Goal: Task Accomplishment & Management: Manage account settings

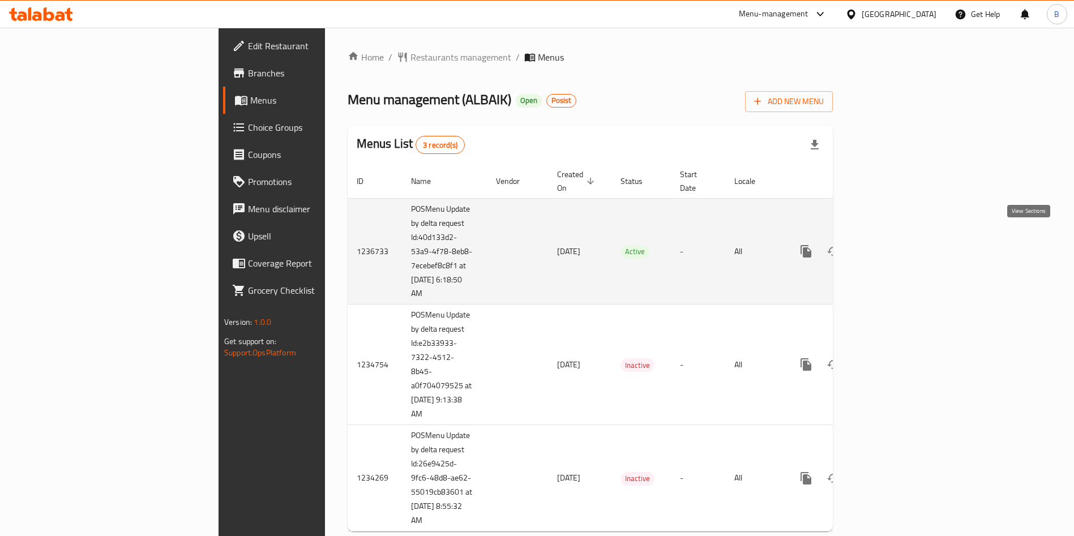
click at [894, 245] on icon "enhanced table" at bounding box center [888, 252] width 14 height 14
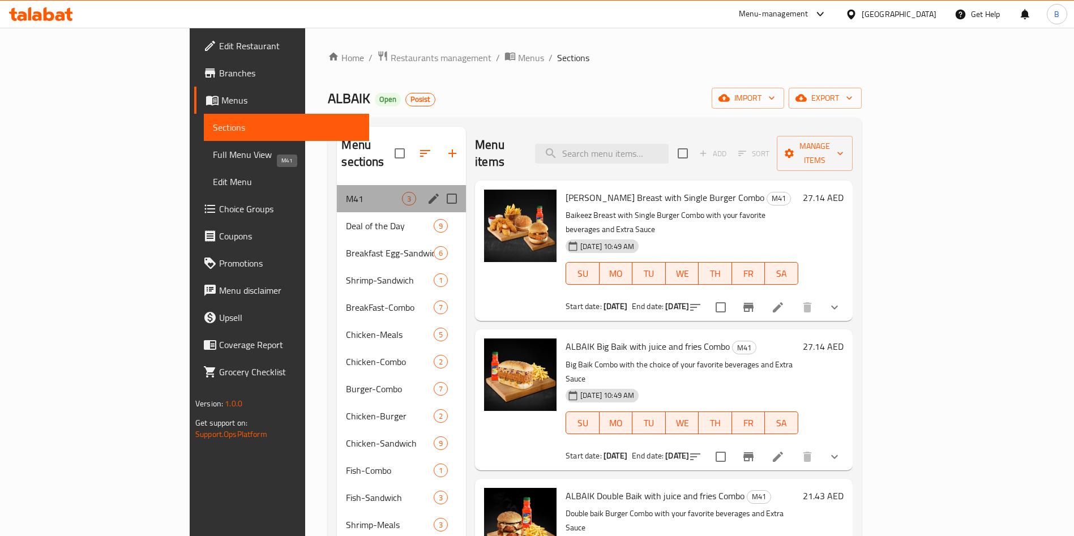
click at [346, 192] on span "M41" at bounding box center [374, 199] width 56 height 14
click at [346, 219] on span "Deal of the Day" at bounding box center [374, 226] width 56 height 14
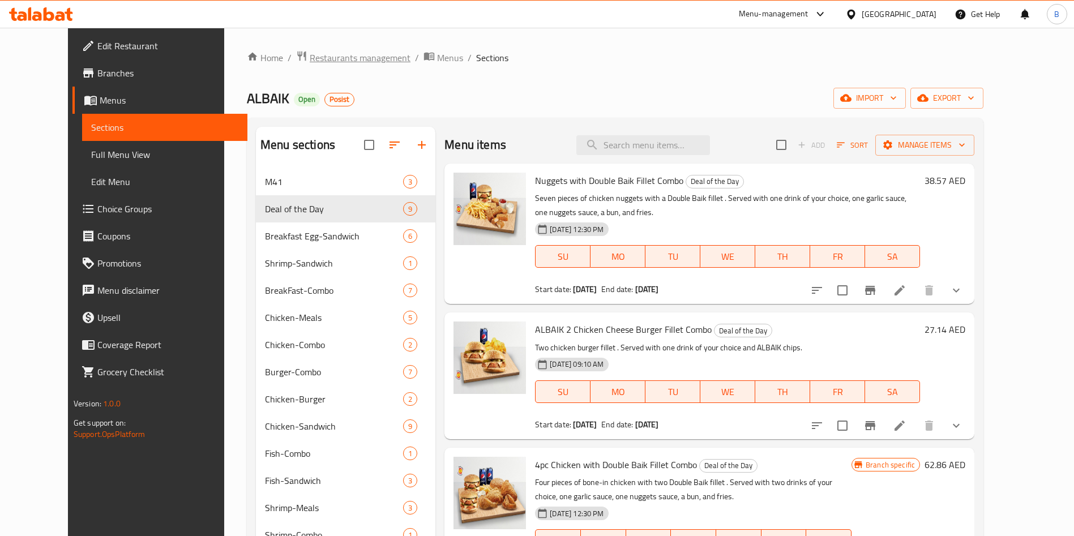
click at [310, 61] on span "Restaurants management" at bounding box center [360, 58] width 101 height 14
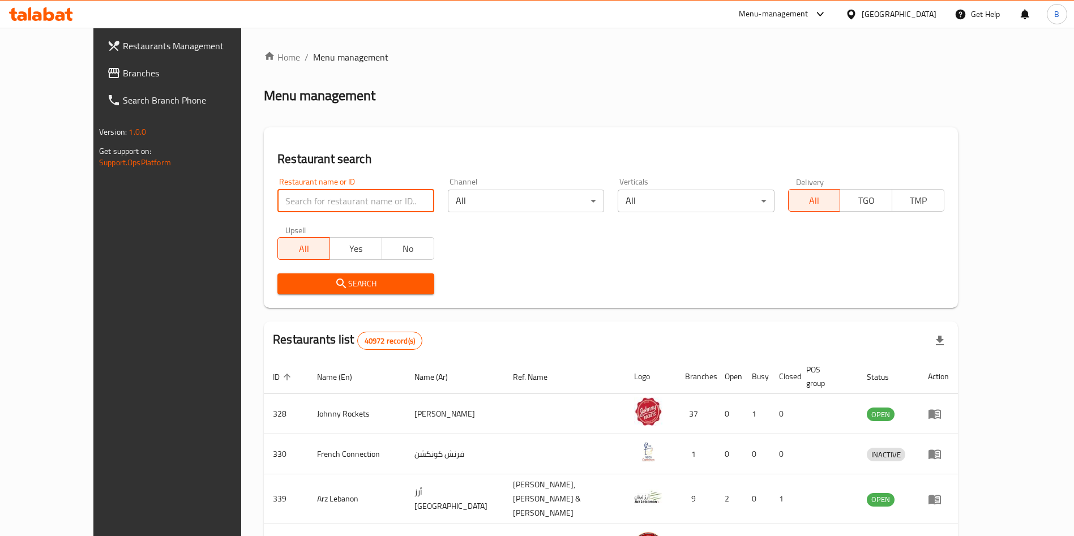
click at [298, 198] on input "search" at bounding box center [355, 201] width 156 height 23
type input "albaik"
click button "Search" at bounding box center [355, 283] width 156 height 21
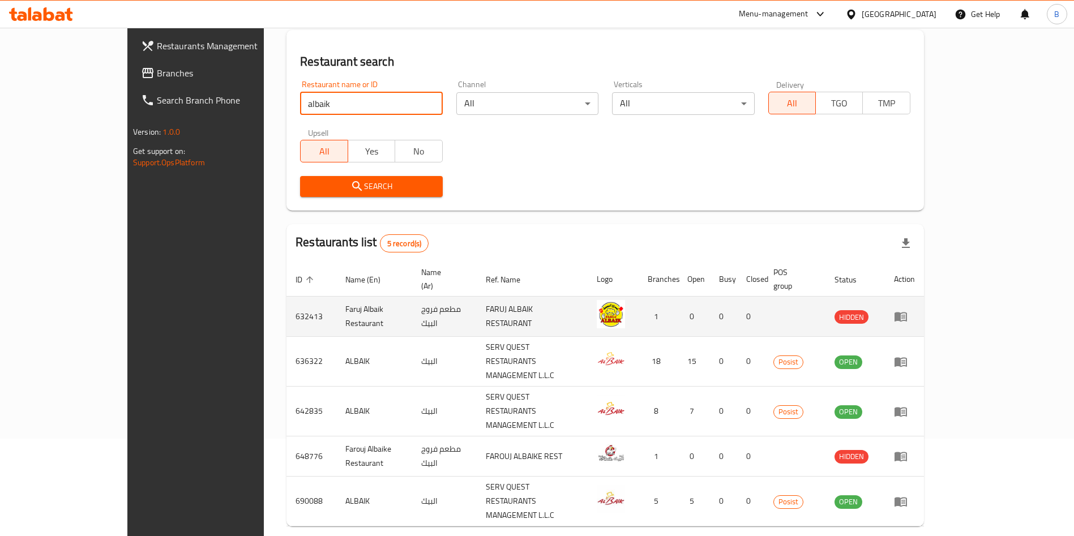
scroll to position [108, 0]
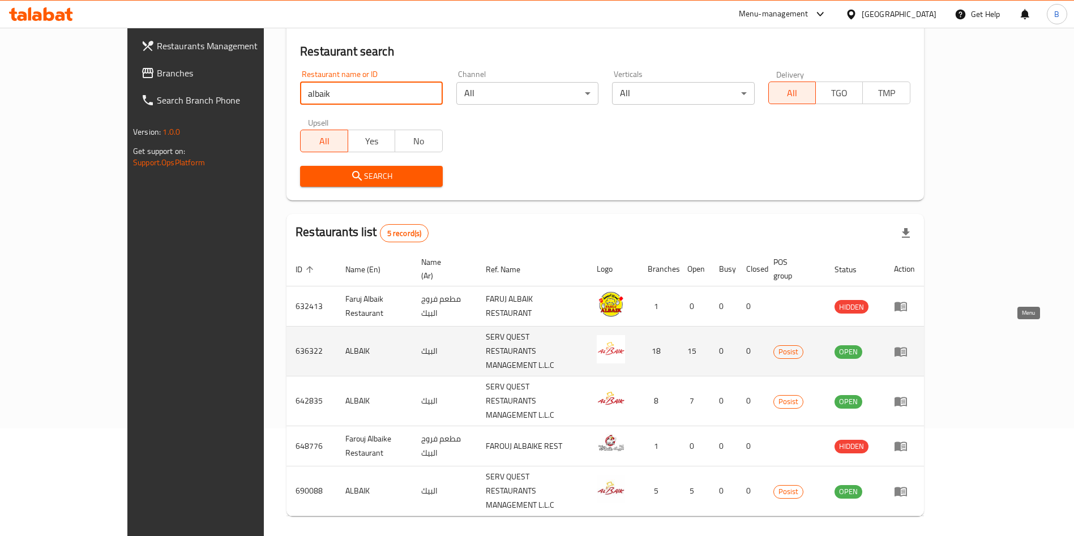
click at [907, 345] on icon "enhanced table" at bounding box center [901, 352] width 14 height 14
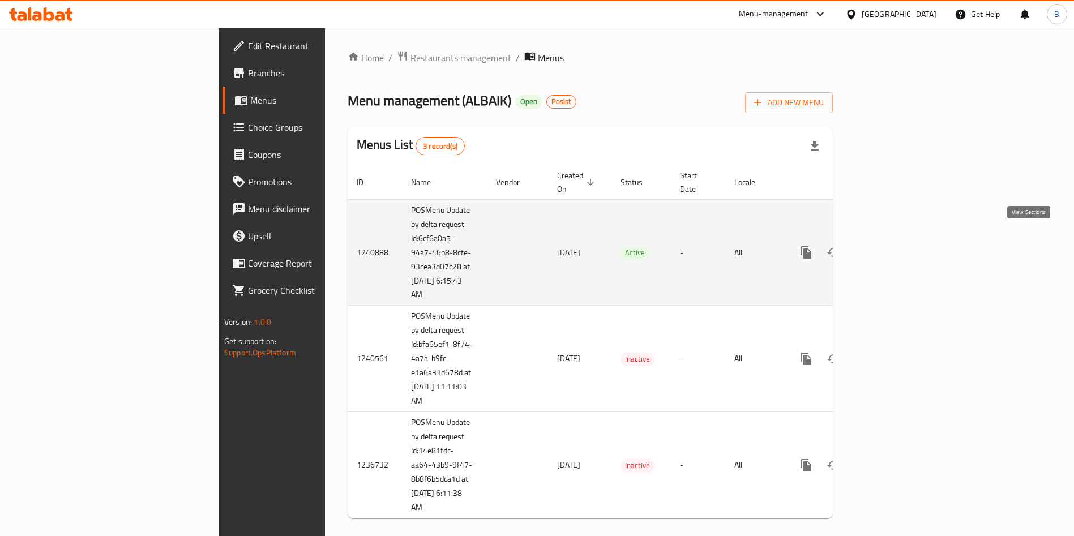
click at [894, 246] on icon "enhanced table" at bounding box center [888, 253] width 14 height 14
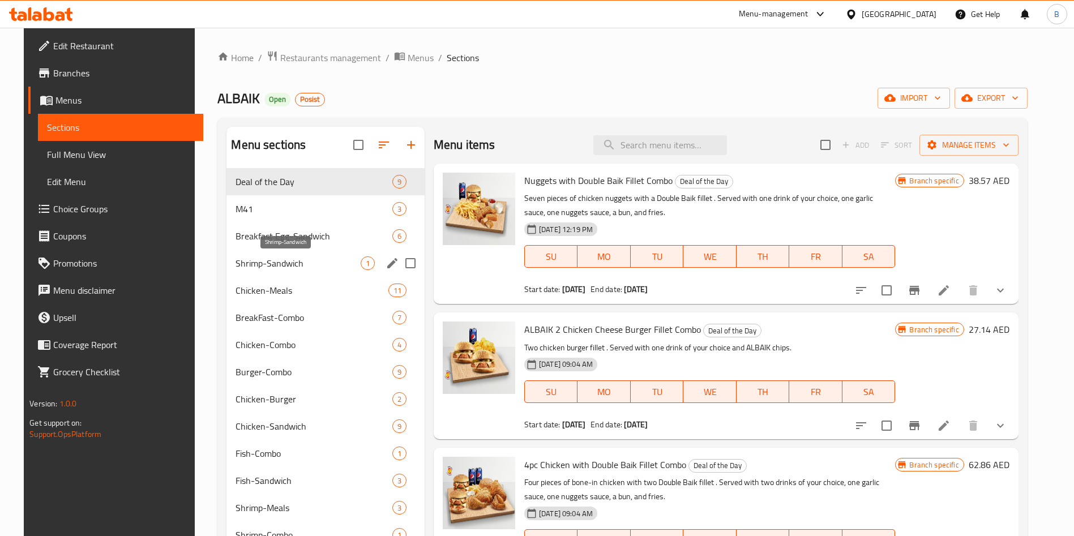
click at [311, 264] on span "Shrimp-Sandwich" at bounding box center [297, 263] width 125 height 14
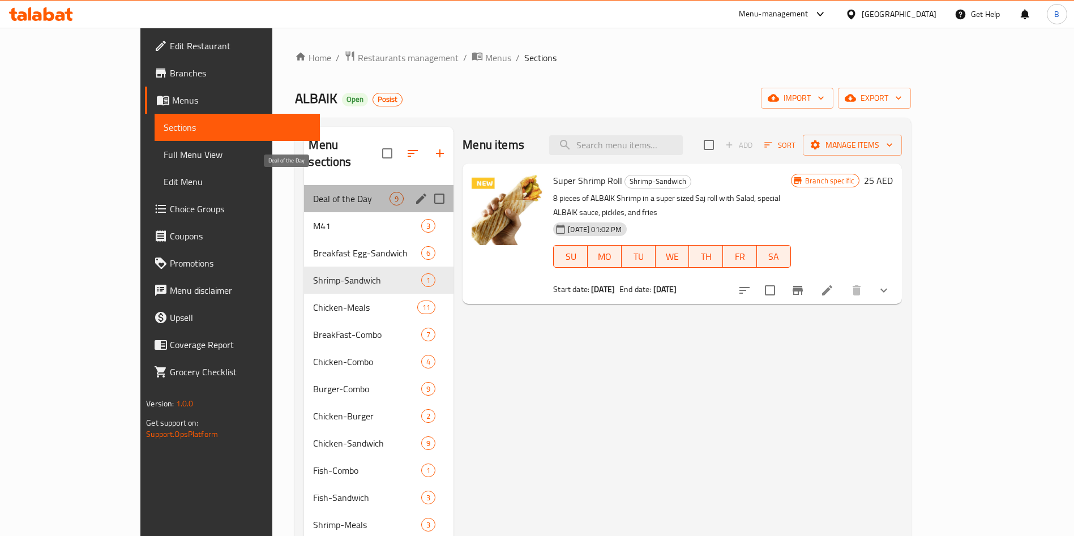
click at [313, 192] on span "Deal of the Day" at bounding box center [351, 199] width 76 height 14
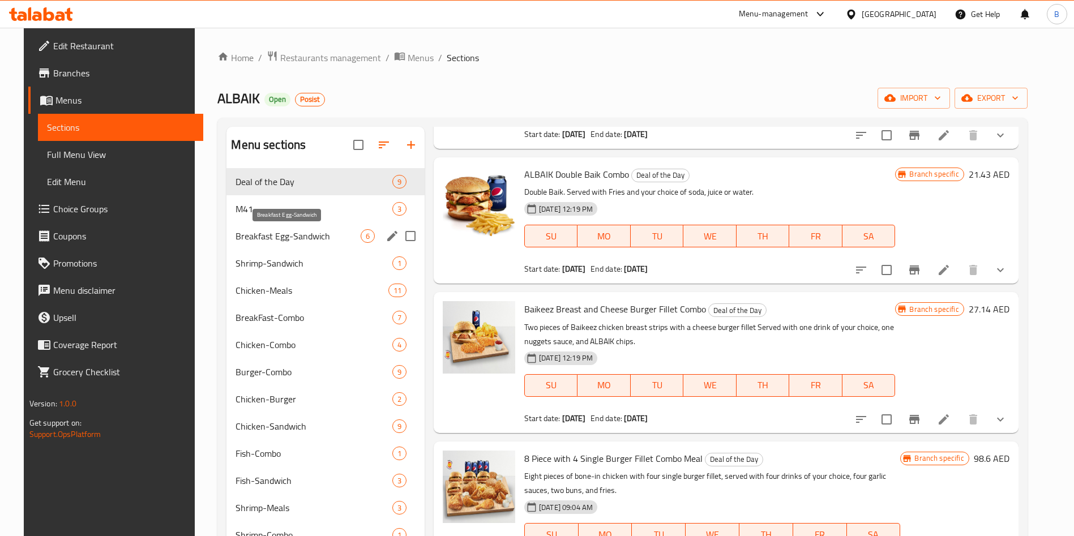
click at [295, 234] on span "Breakfast Egg-Sandwich" at bounding box center [297, 236] width 125 height 14
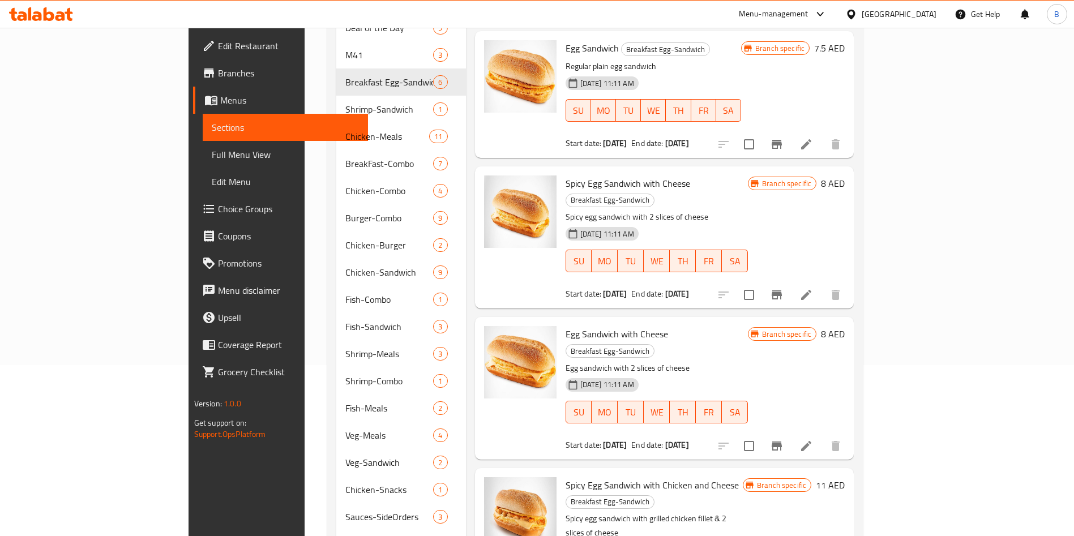
scroll to position [348, 0]
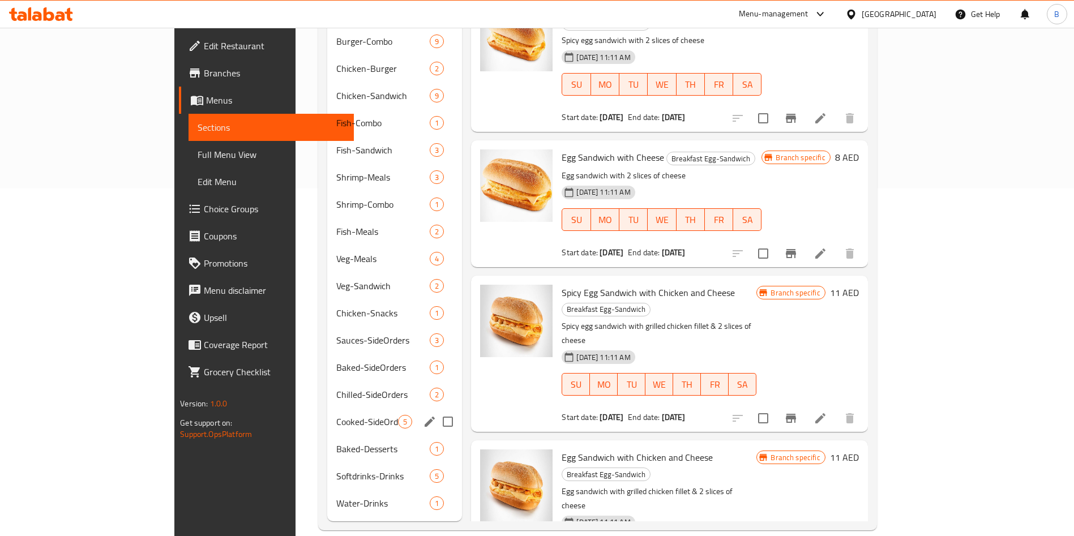
click at [336, 417] on div "Cooked-SideOrders 5" at bounding box center [394, 421] width 135 height 27
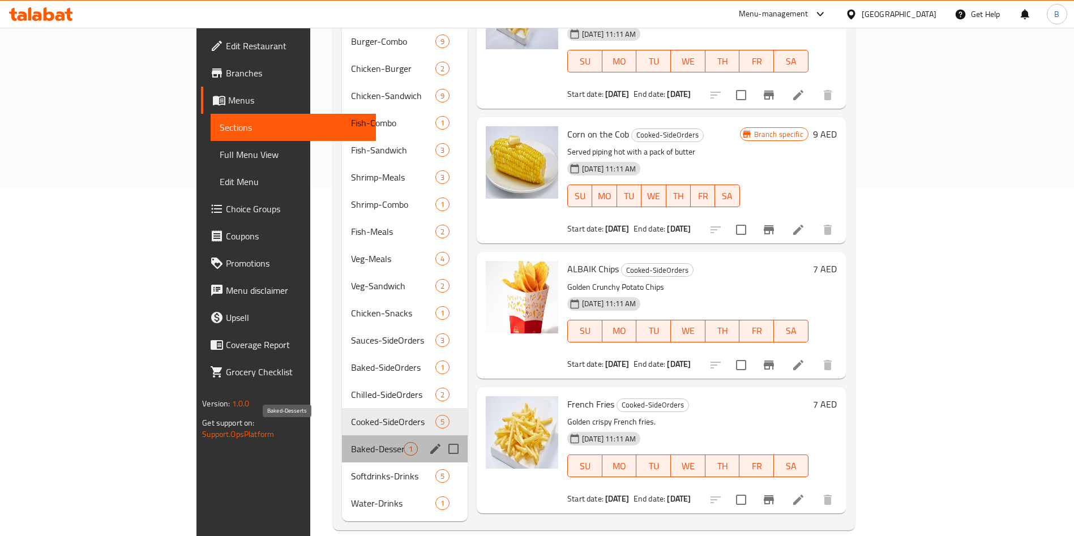
click at [351, 442] on span "Baked-Desserts" at bounding box center [377, 449] width 53 height 14
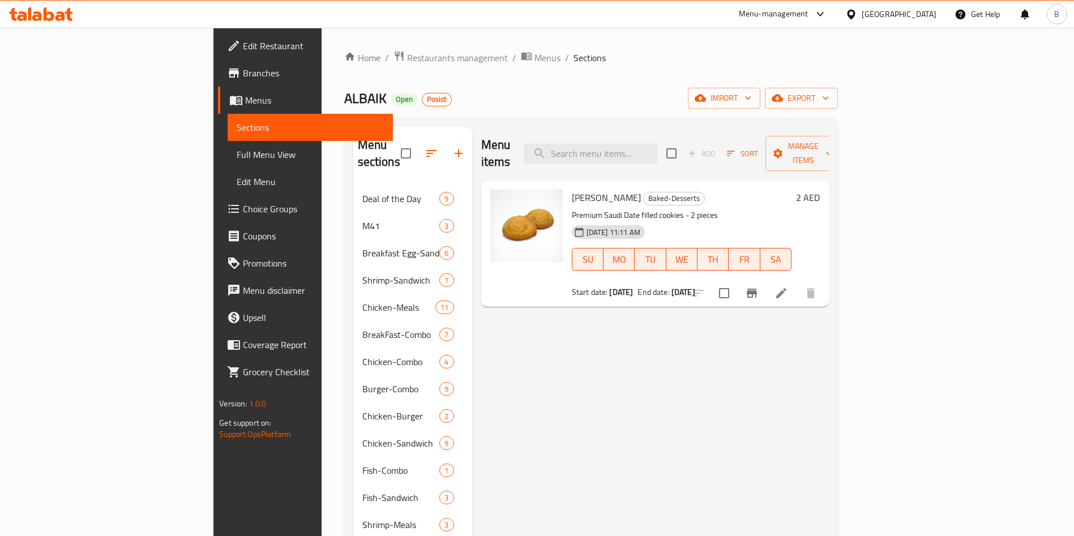
scroll to position [340, 0]
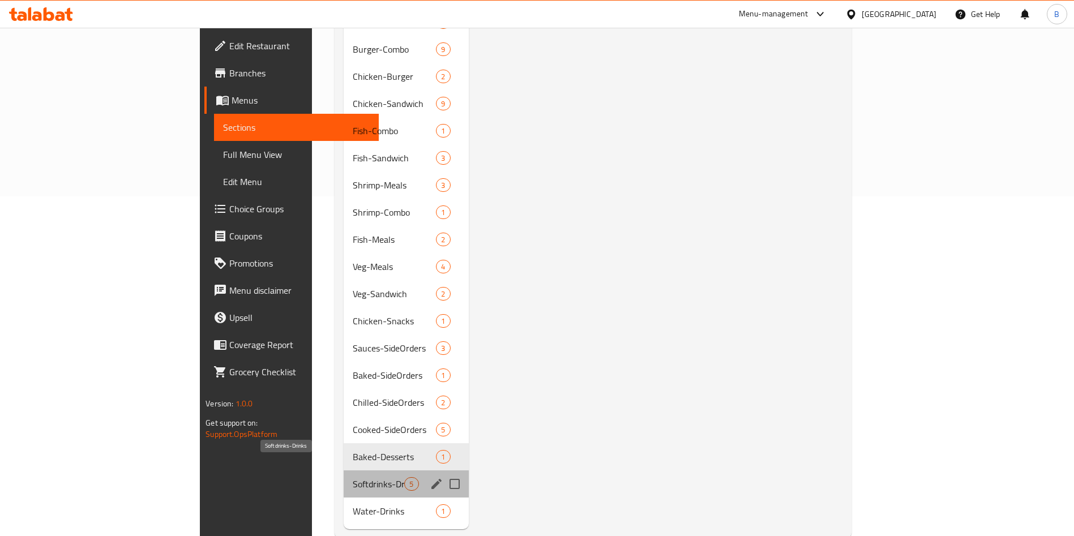
click at [353, 477] on span "Softdrinks-Drinks" at bounding box center [379, 484] width 52 height 14
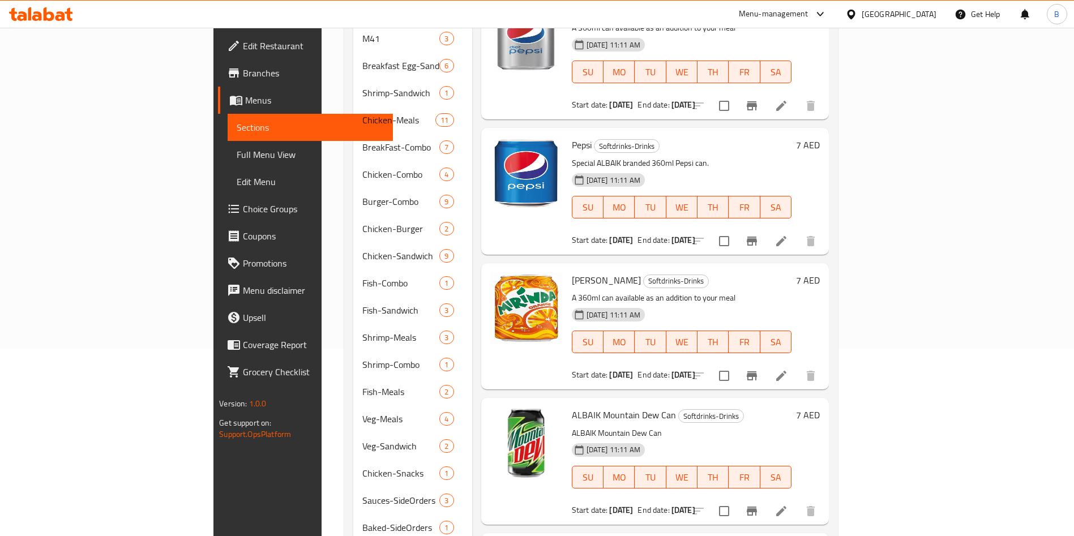
scroll to position [348, 0]
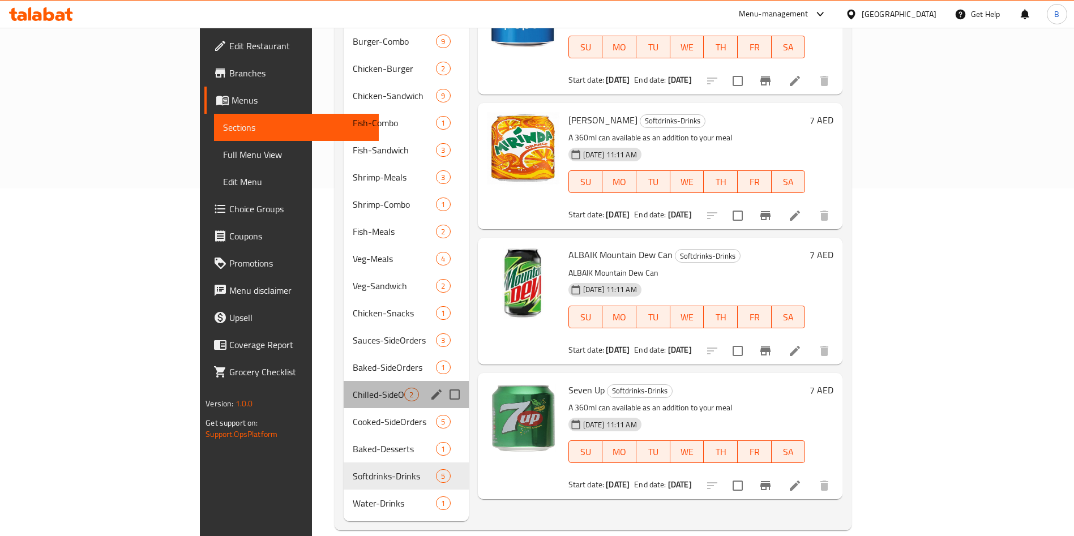
click at [344, 381] on div "Chilled-SideOrders 2" at bounding box center [406, 394] width 125 height 27
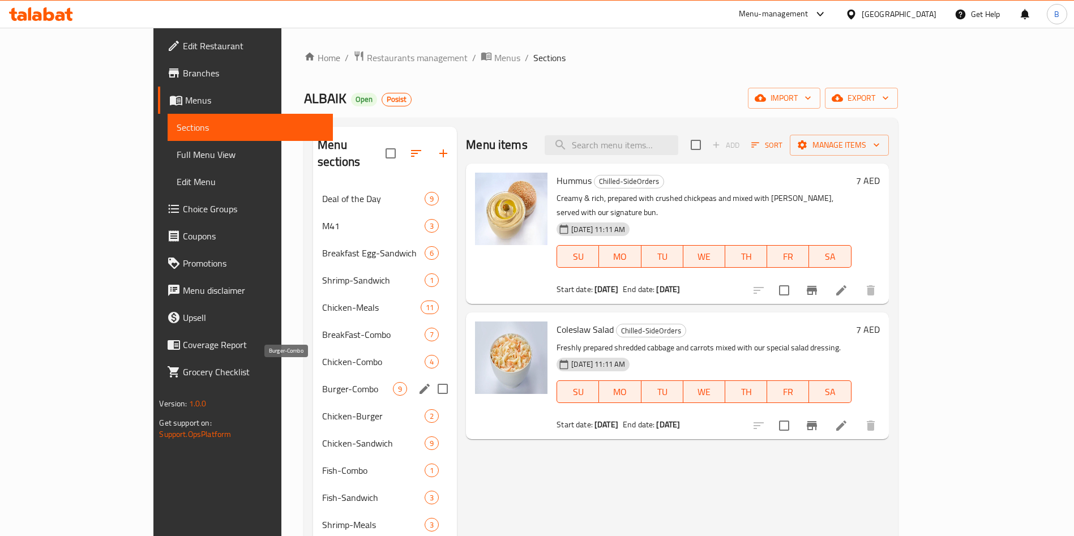
click at [322, 382] on span "Burger-Combo" at bounding box center [357, 389] width 71 height 14
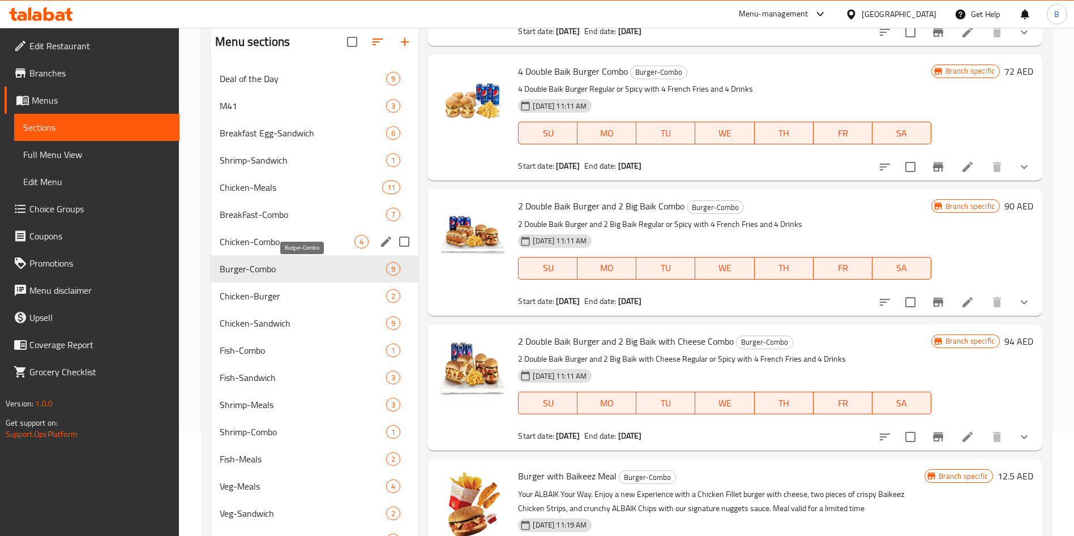
scroll to position [85, 0]
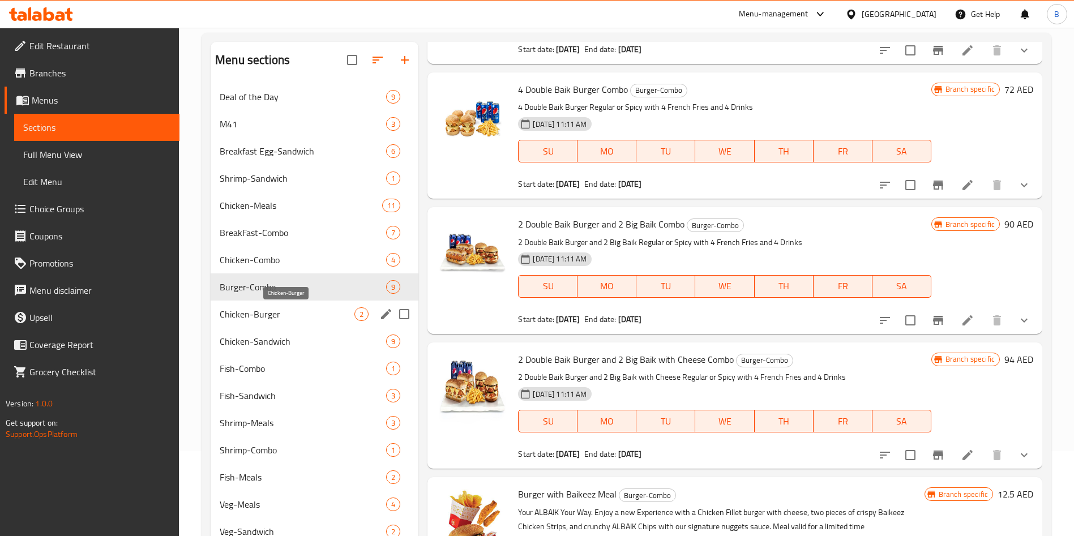
click at [298, 319] on span "Chicken-Burger" at bounding box center [287, 314] width 135 height 14
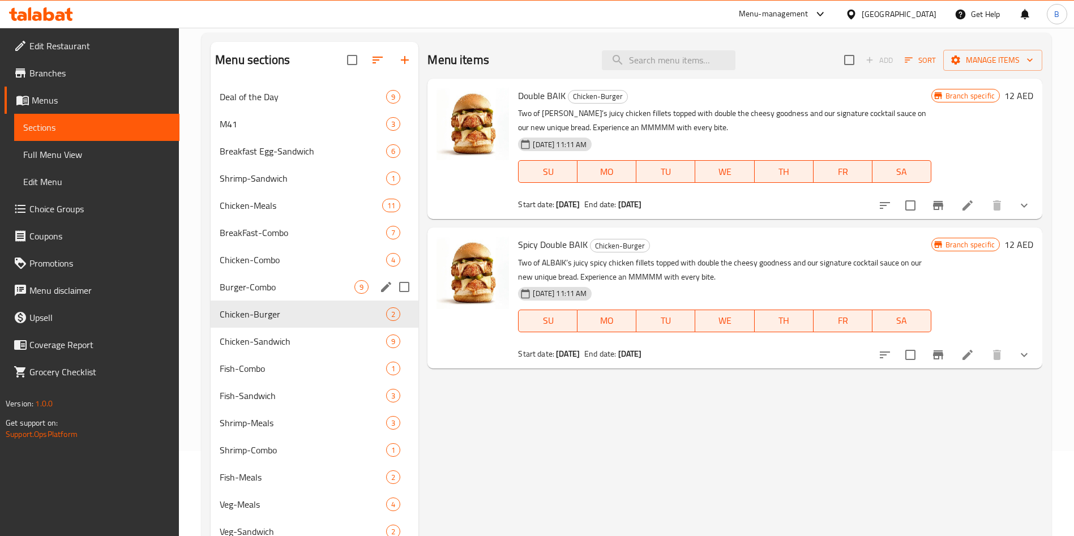
click at [302, 278] on div "Burger-Combo 9" at bounding box center [315, 286] width 208 height 27
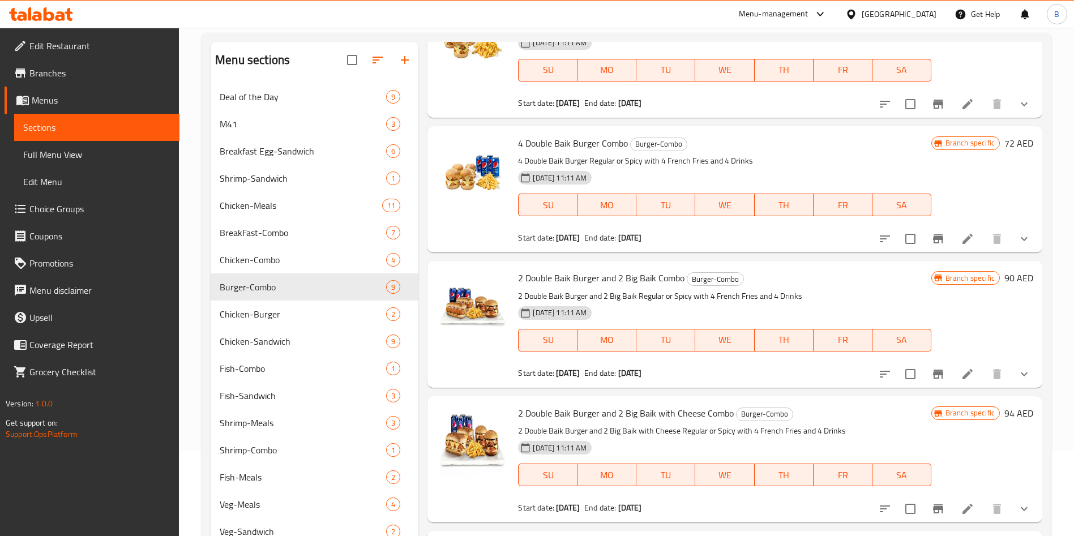
scroll to position [546, 0]
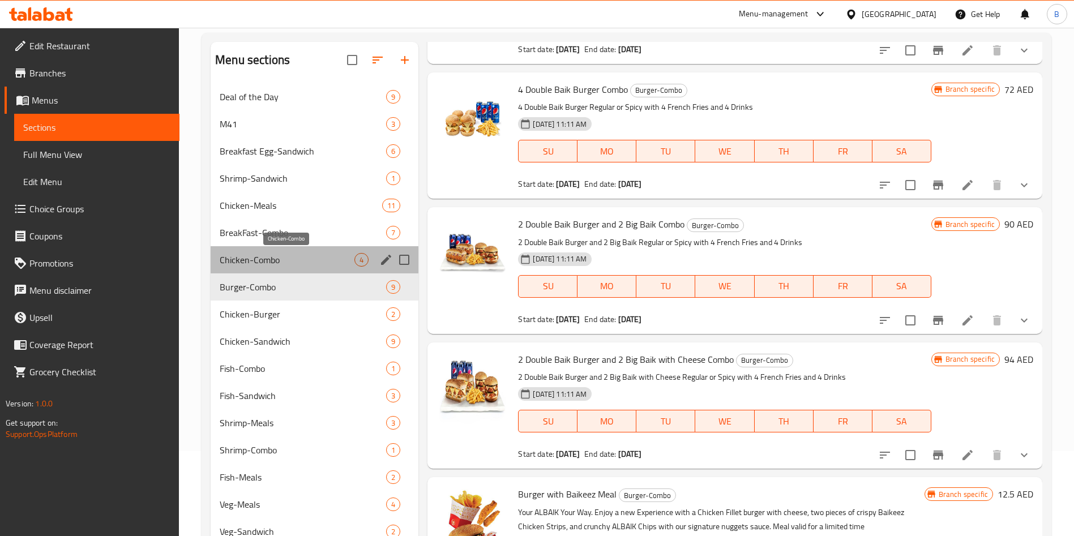
drag, startPoint x: 336, startPoint y: 257, endPoint x: 344, endPoint y: 257, distance: 7.4
click at [337, 257] on span "Chicken-Combo" at bounding box center [287, 260] width 135 height 14
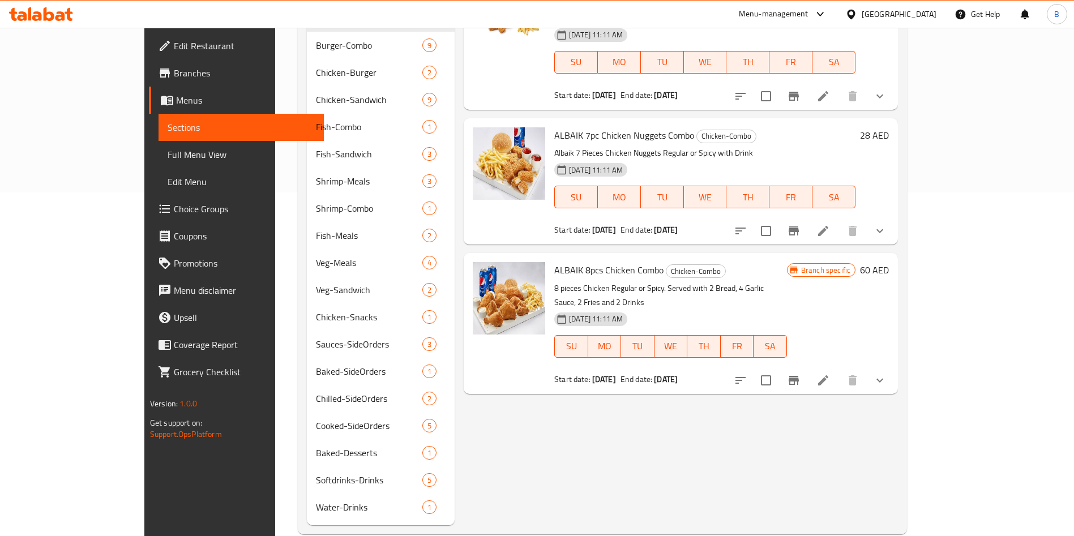
scroll to position [348, 0]
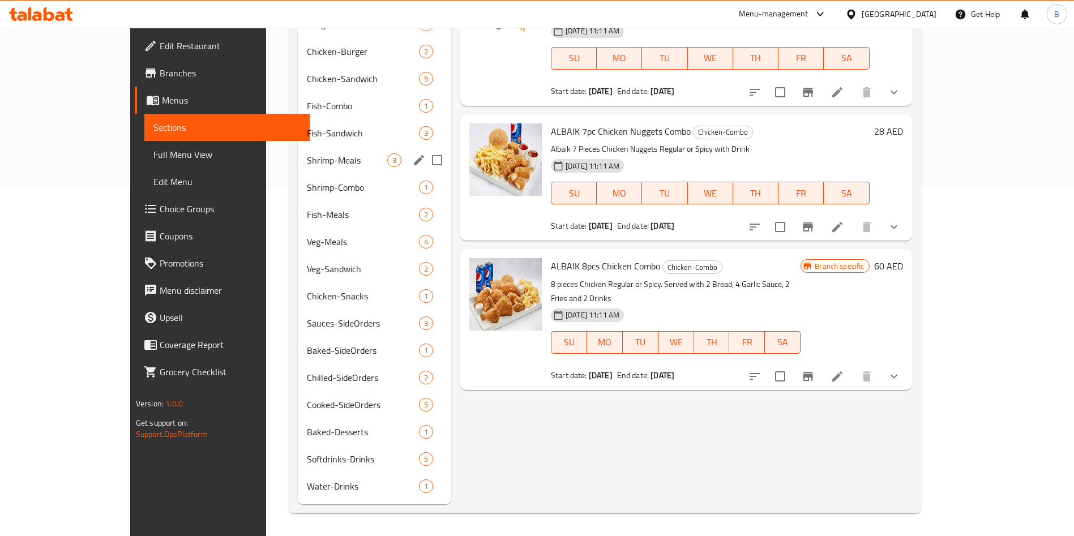
click at [298, 172] on div "Shrimp-Meals 3" at bounding box center [374, 160] width 153 height 27
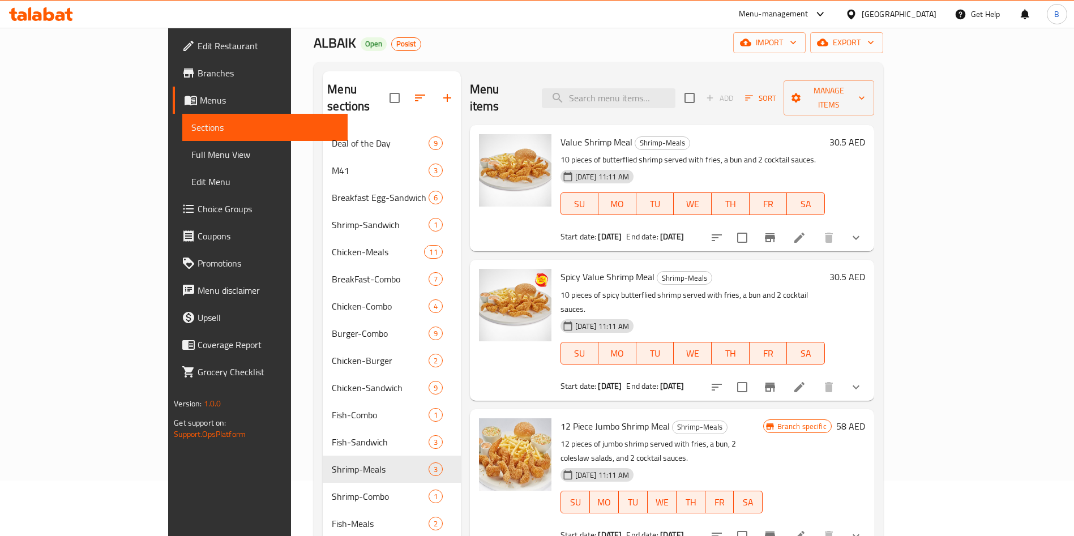
scroll to position [93, 0]
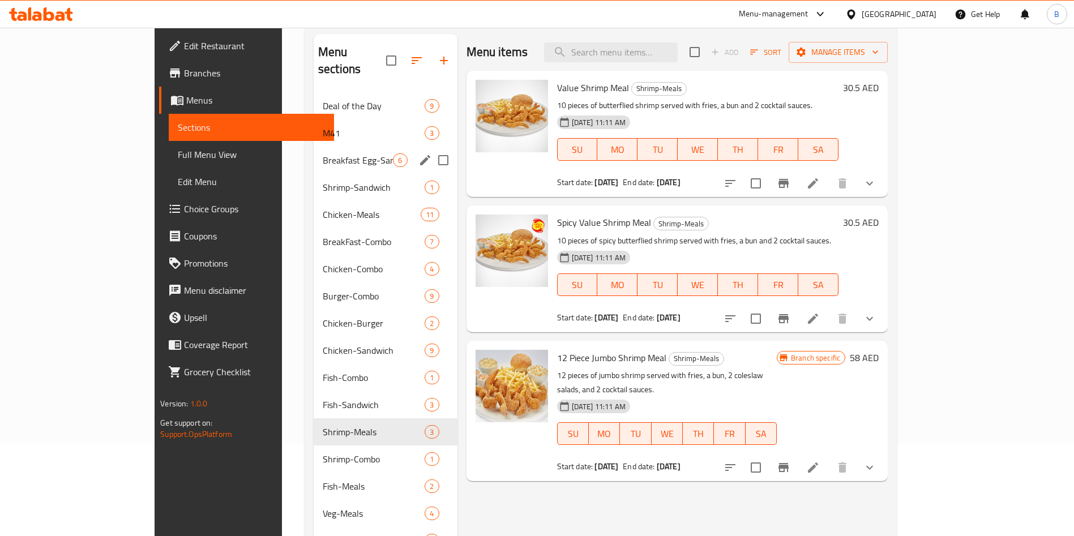
click at [323, 153] on span "Breakfast Egg-Sandwich" at bounding box center [358, 160] width 70 height 14
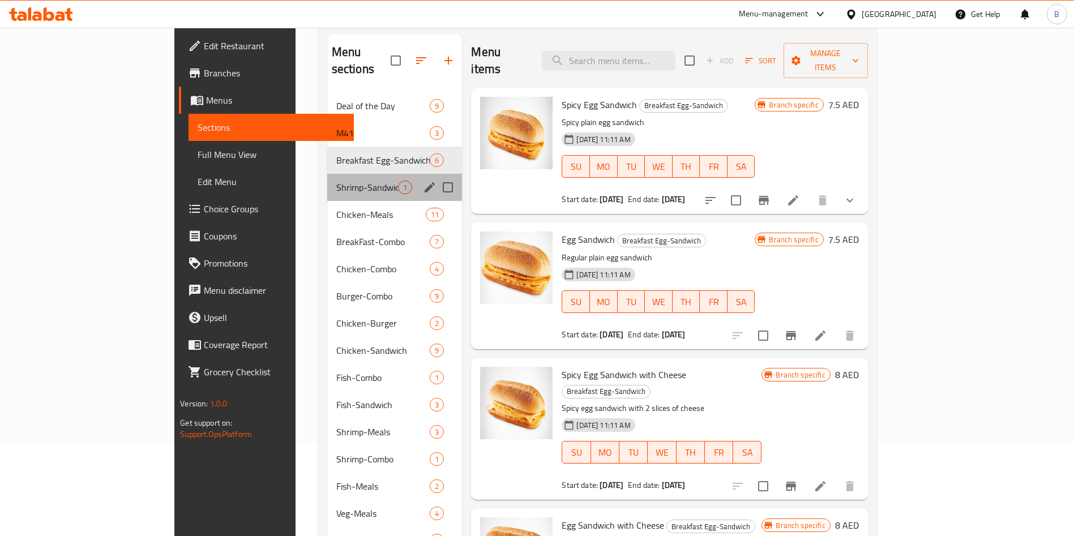
click at [327, 178] on div "Shrimp-Sandwich 1" at bounding box center [394, 187] width 135 height 27
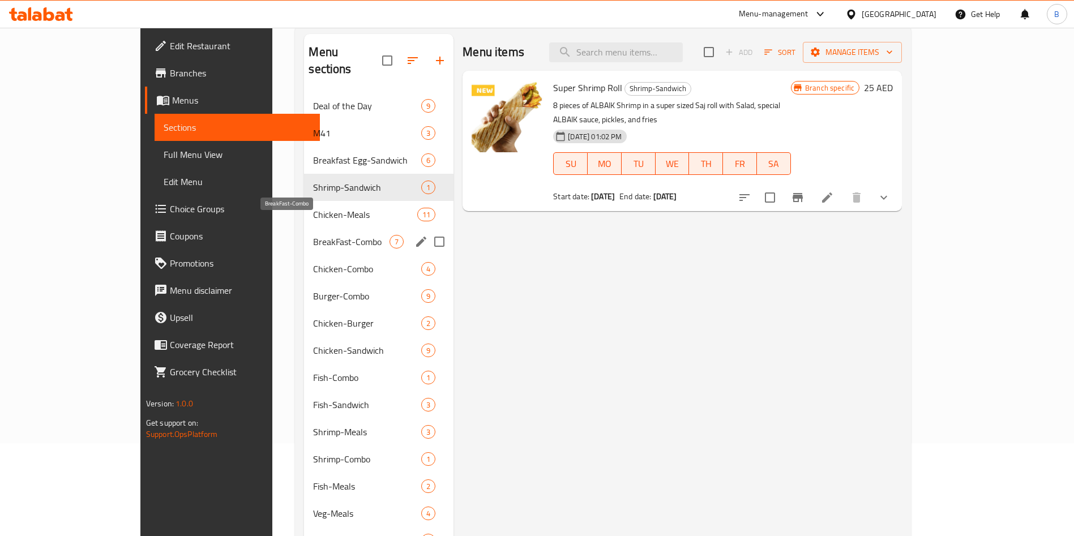
click at [313, 235] on span "BreakFast-Combo" at bounding box center [351, 242] width 76 height 14
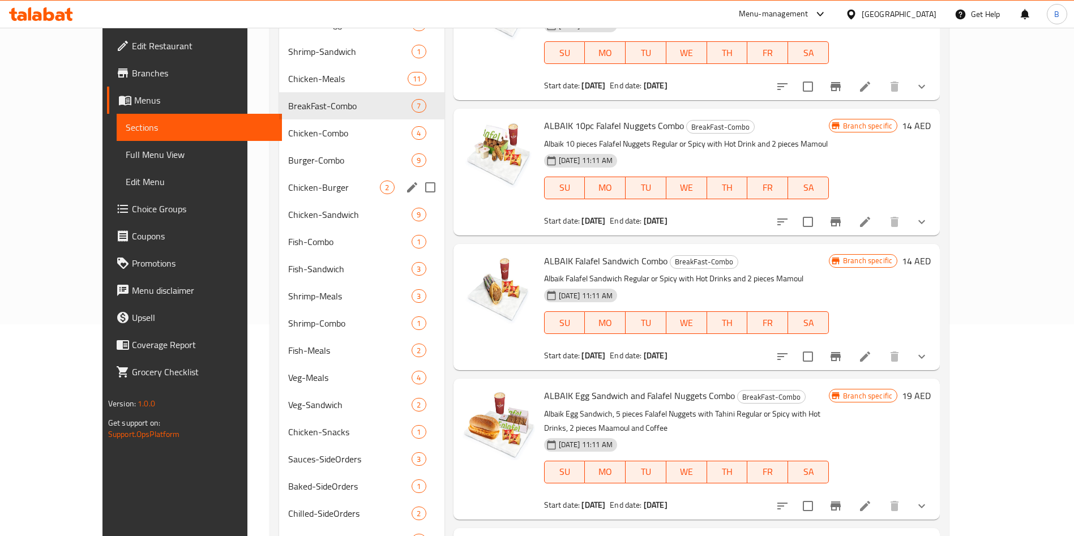
scroll to position [93, 0]
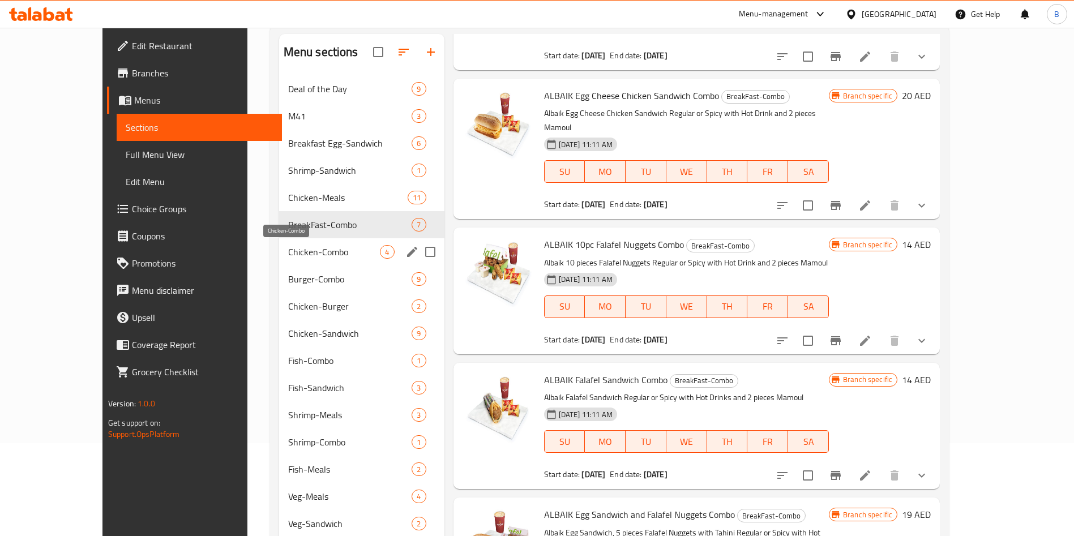
click at [288, 253] on span "Chicken-Combo" at bounding box center [334, 252] width 92 height 14
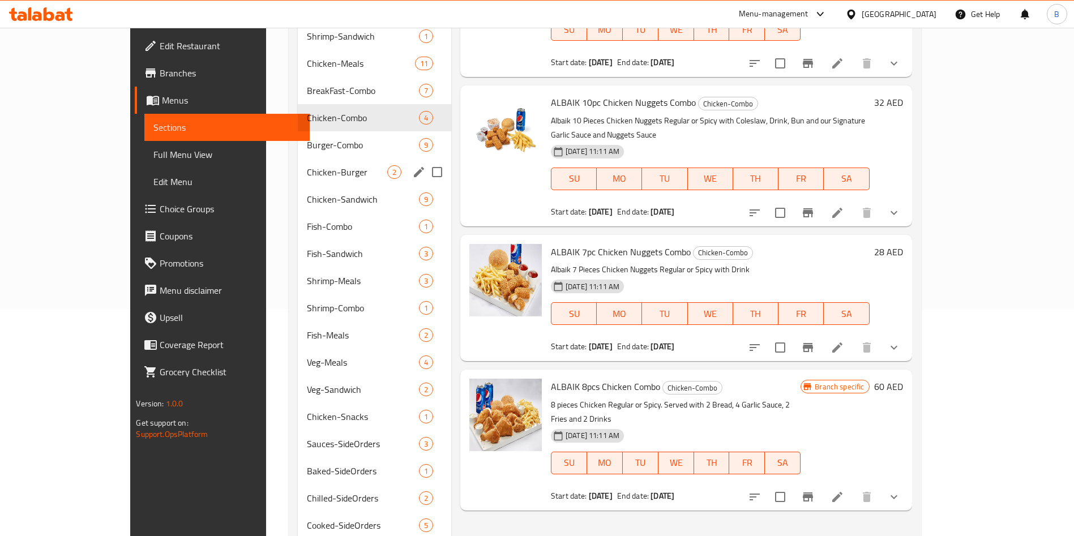
scroll to position [178, 0]
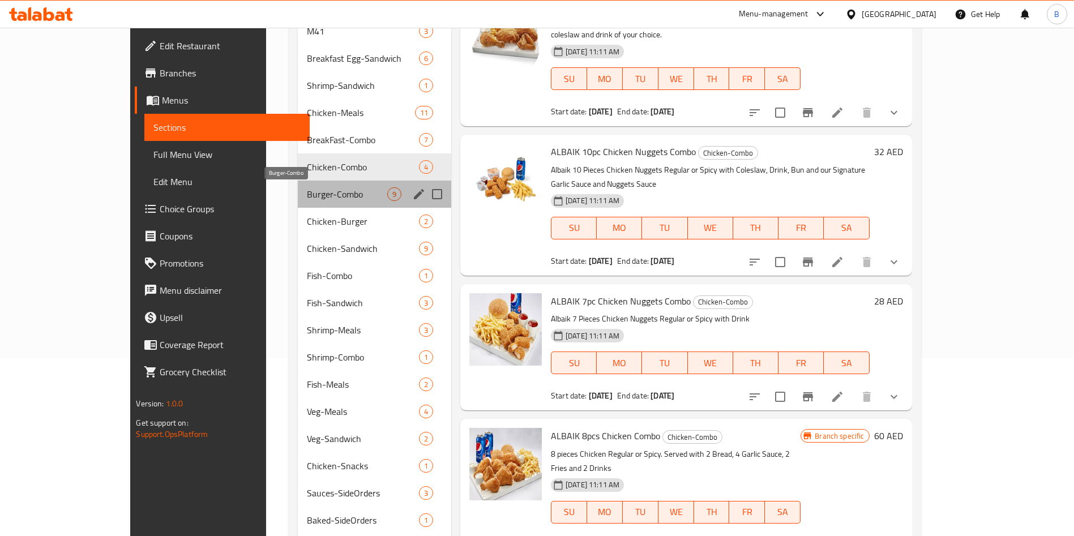
click at [307, 199] on span "Burger-Combo" at bounding box center [347, 194] width 80 height 14
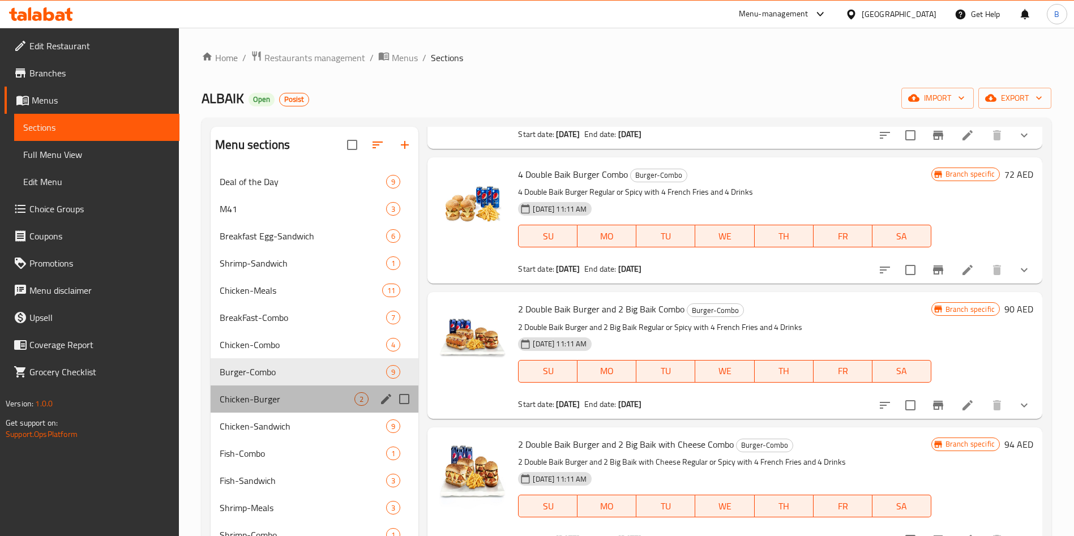
click at [286, 388] on div "Chicken-Burger 2" at bounding box center [315, 398] width 208 height 27
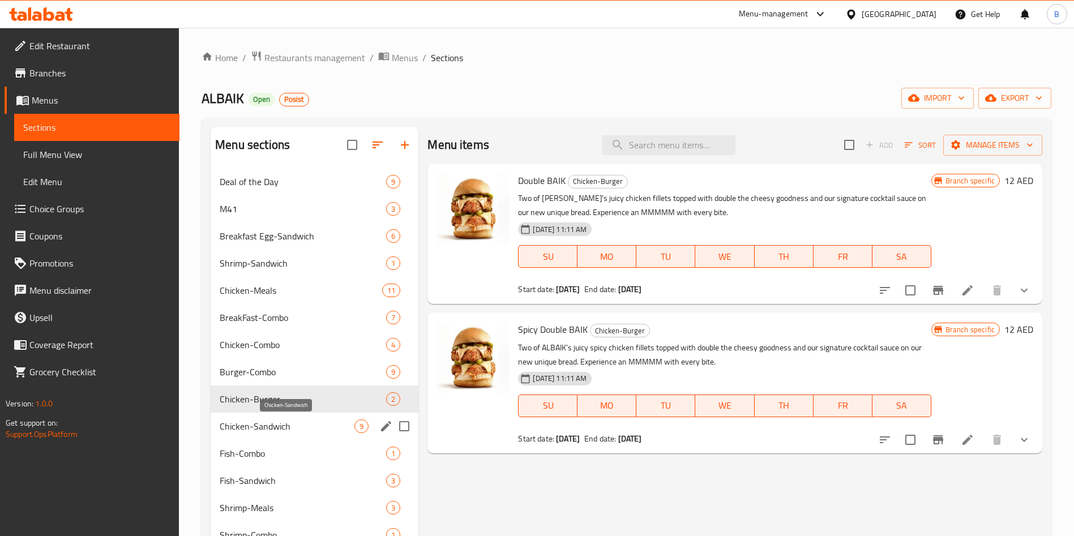
click at [329, 430] on span "Chicken-Sandwich" at bounding box center [287, 426] width 135 height 14
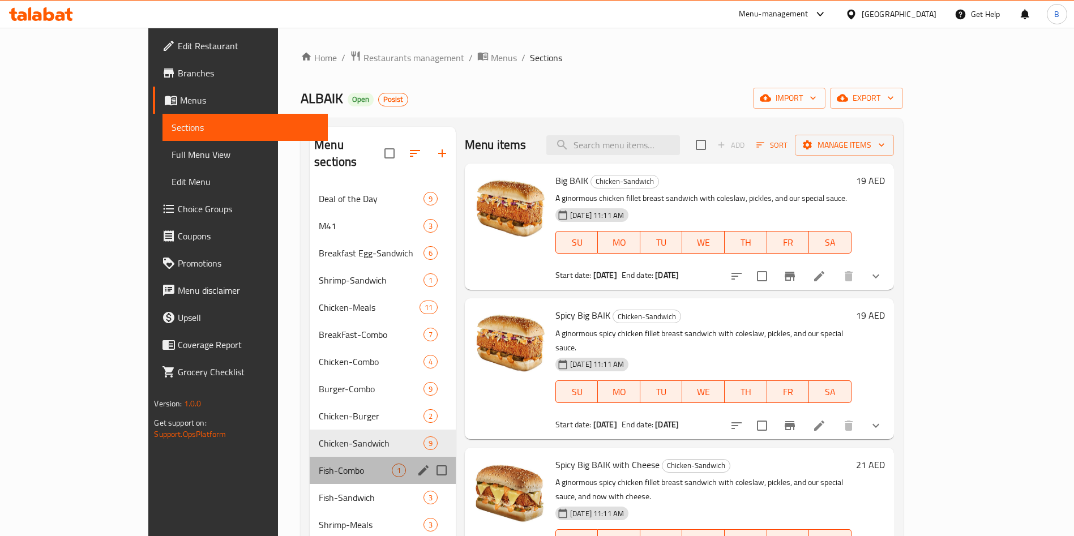
click at [310, 457] on div "Fish-Combo 1" at bounding box center [383, 470] width 146 height 27
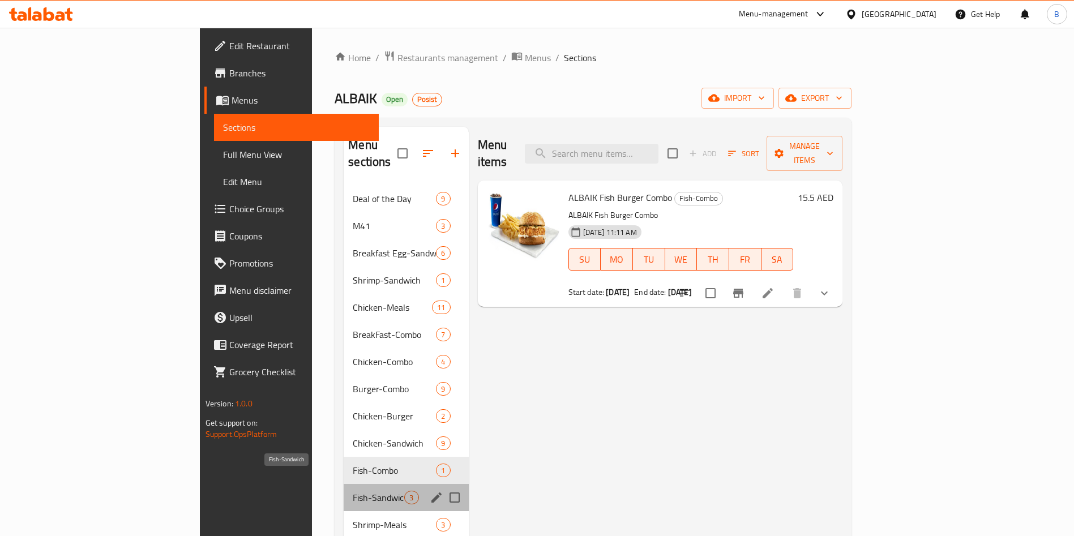
click at [353, 491] on span "Fish-Sandwich" at bounding box center [379, 498] width 52 height 14
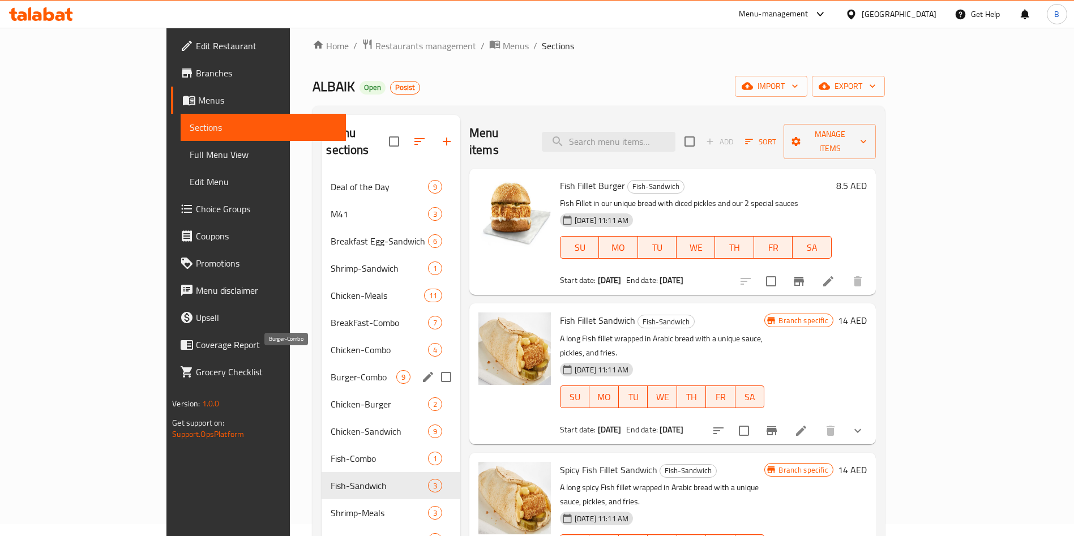
scroll to position [85, 0]
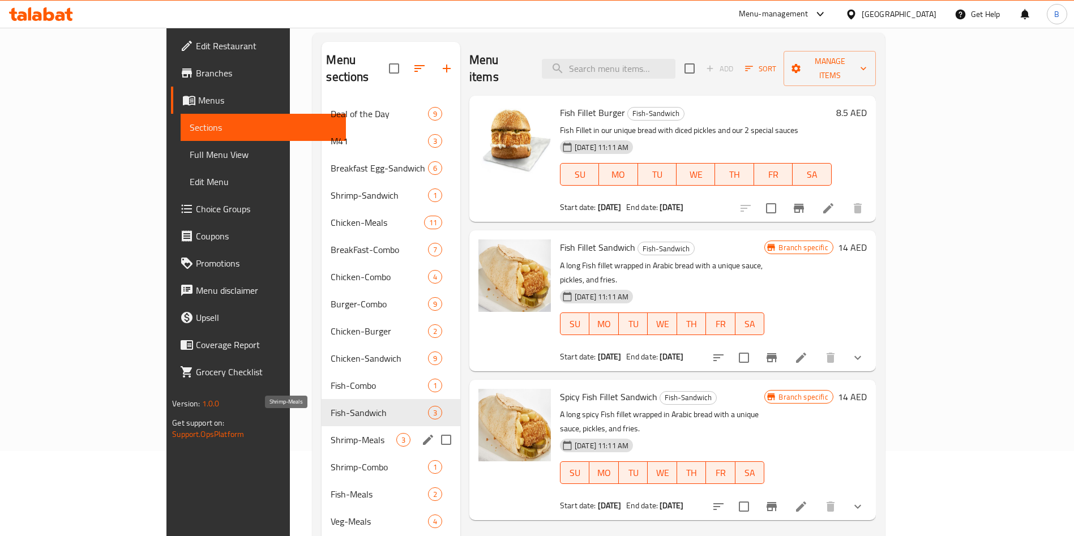
click at [331, 433] on span "Shrimp-Meals" at bounding box center [363, 440] width 65 height 14
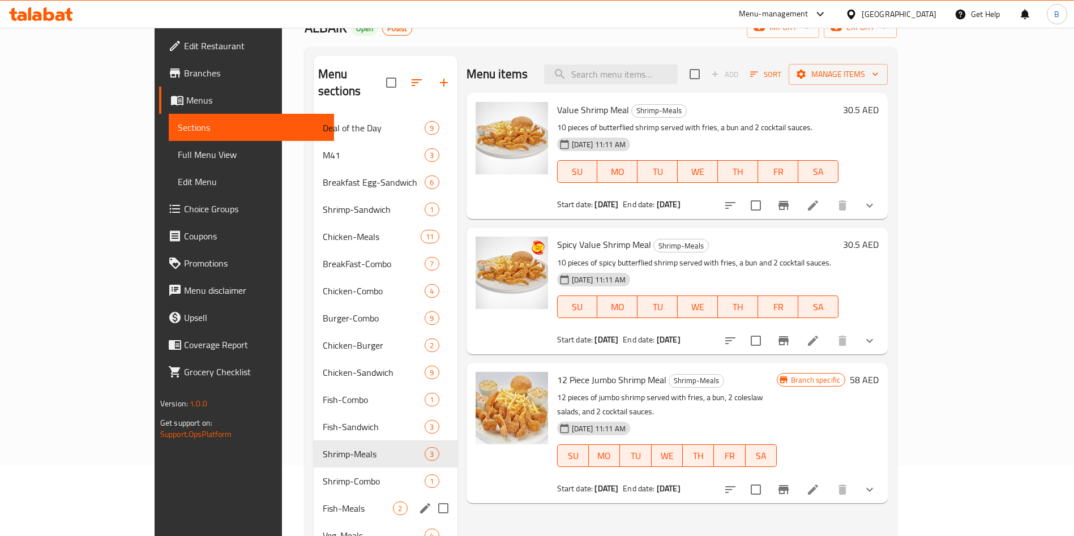
scroll to position [170, 0]
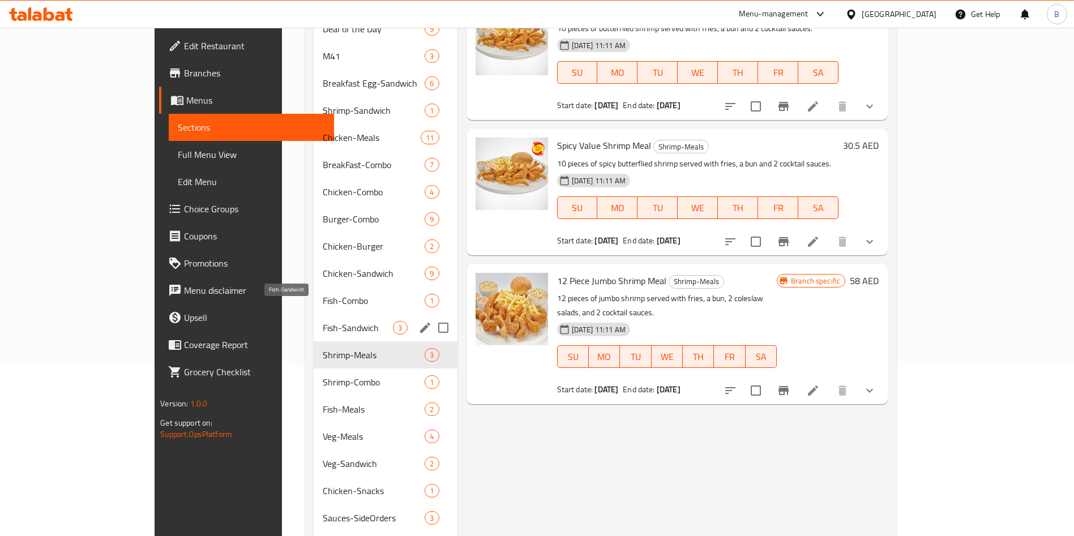
click at [323, 321] on span "Fish-Sandwich" at bounding box center [358, 328] width 70 height 14
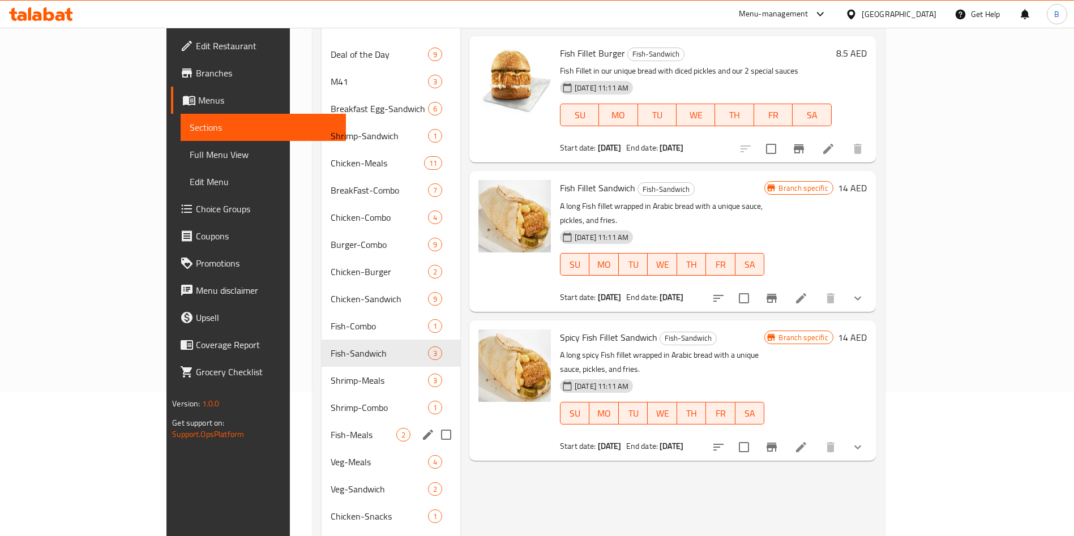
scroll to position [170, 0]
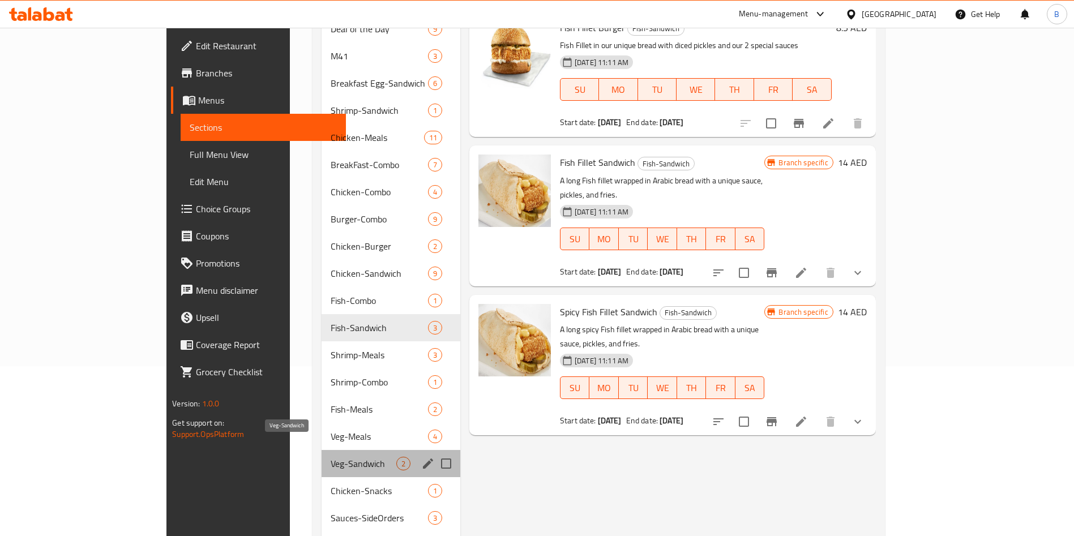
click at [331, 457] on span "Veg-Sandwich" at bounding box center [363, 464] width 65 height 14
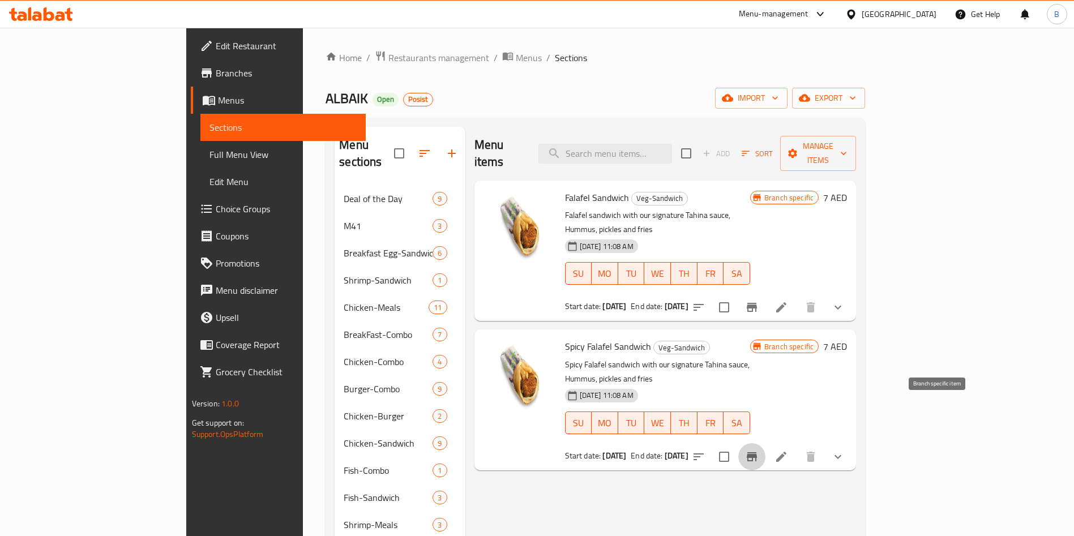
click at [757, 452] on icon "Branch-specific-item" at bounding box center [752, 456] width 10 height 9
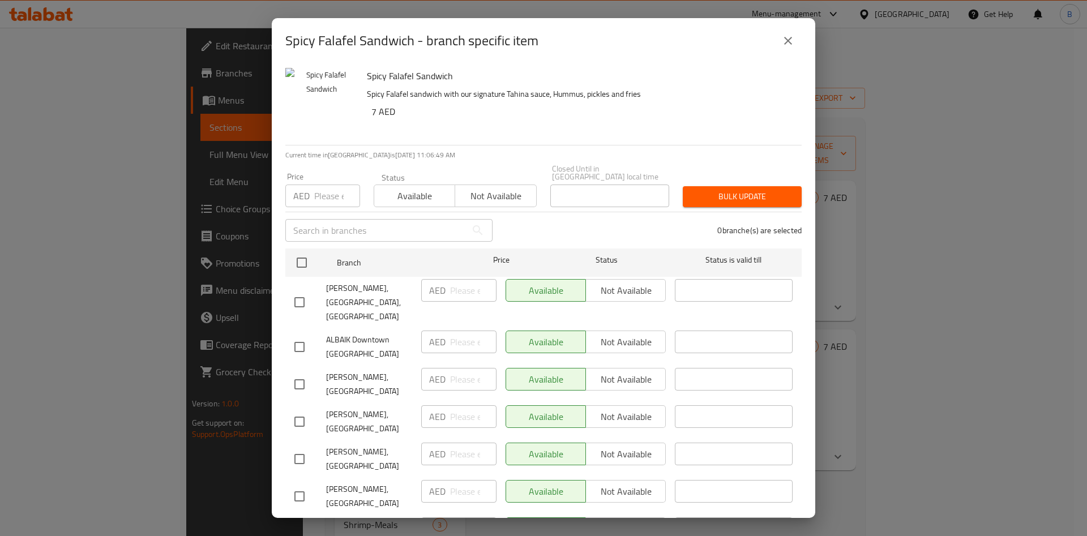
click at [786, 42] on icon "close" at bounding box center [788, 41] width 14 height 14
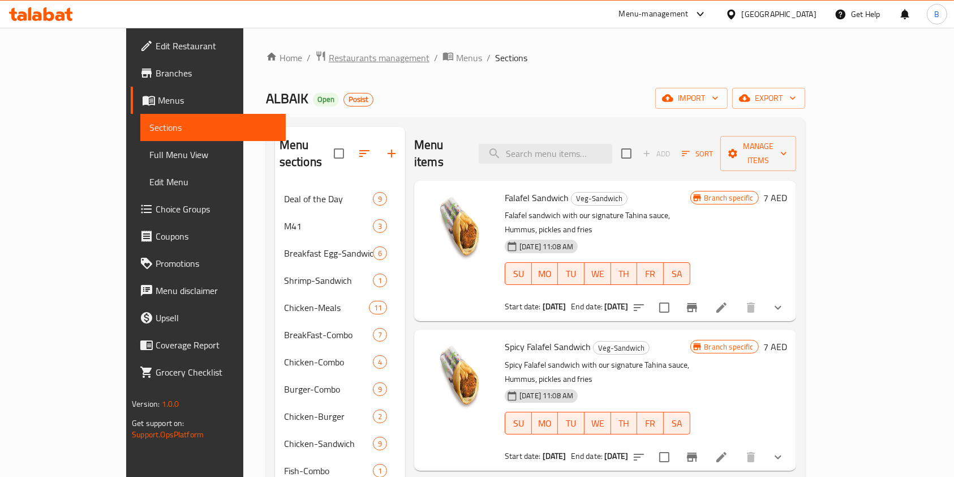
click at [329, 57] on span "Restaurants management" at bounding box center [379, 58] width 101 height 14
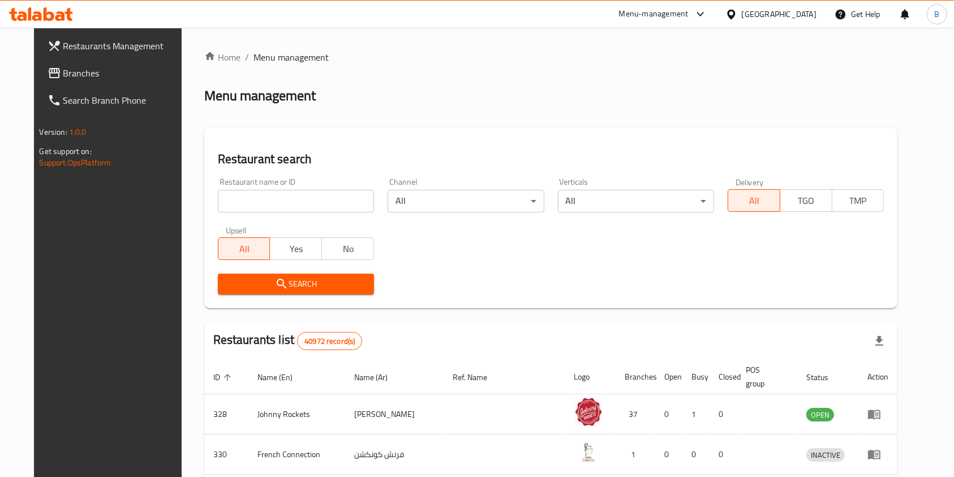
click at [255, 194] on input "search" at bounding box center [296, 201] width 156 height 23
paste input "683102"
type input "683102"
click button "Search" at bounding box center [296, 283] width 156 height 21
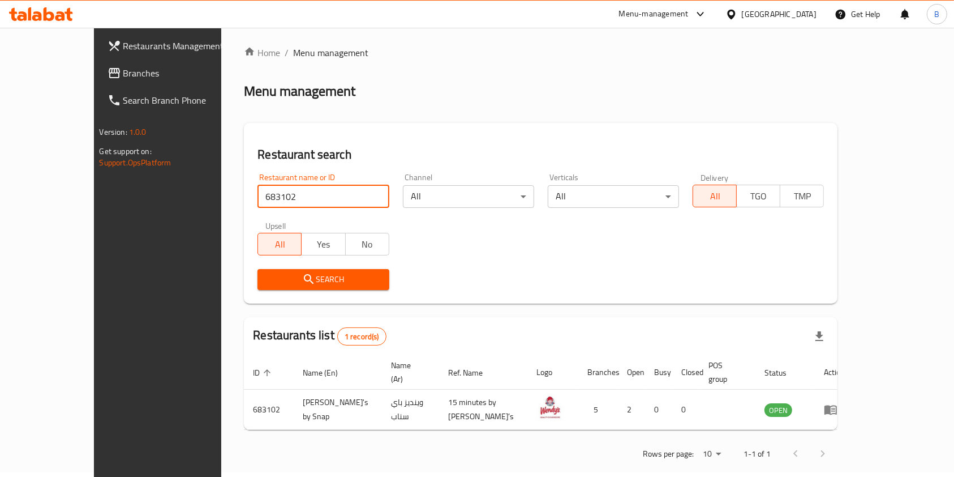
scroll to position [6, 0]
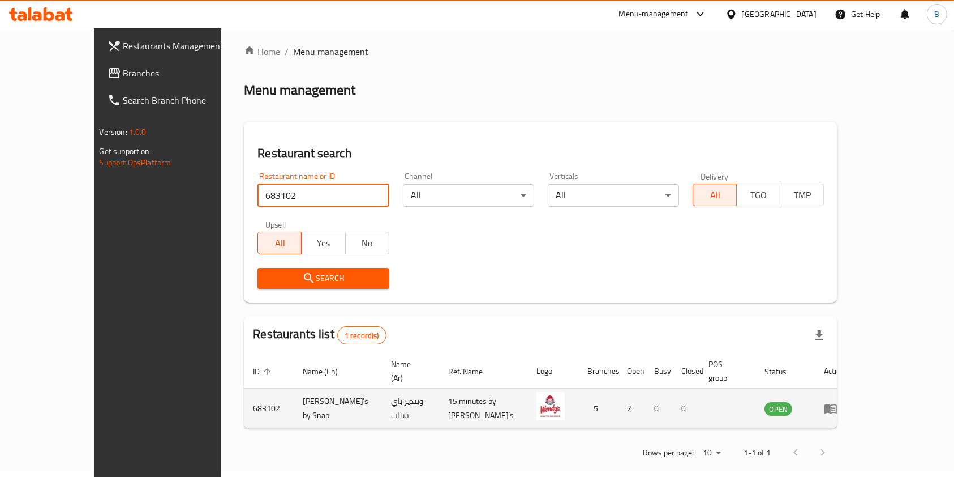
click at [836, 406] on icon "enhanced table" at bounding box center [834, 408] width 4 height 5
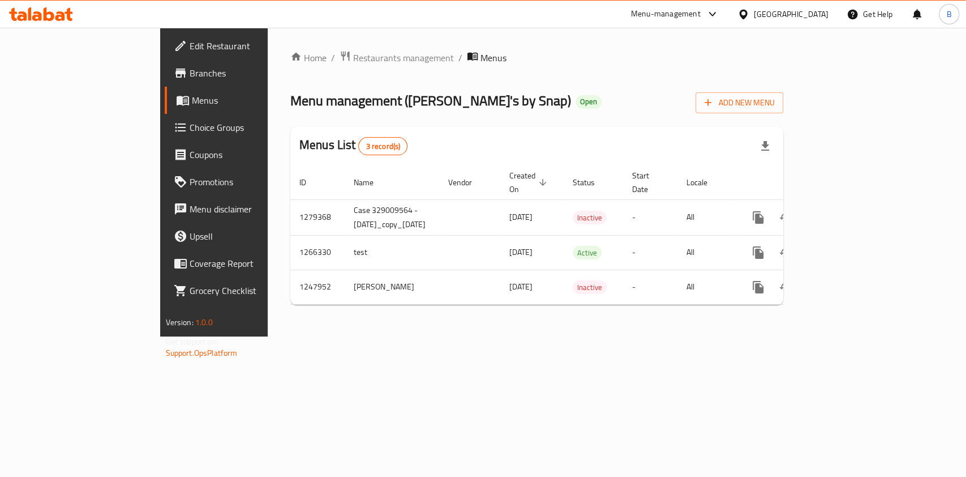
click at [190, 79] on span "Branches" at bounding box center [251, 73] width 123 height 14
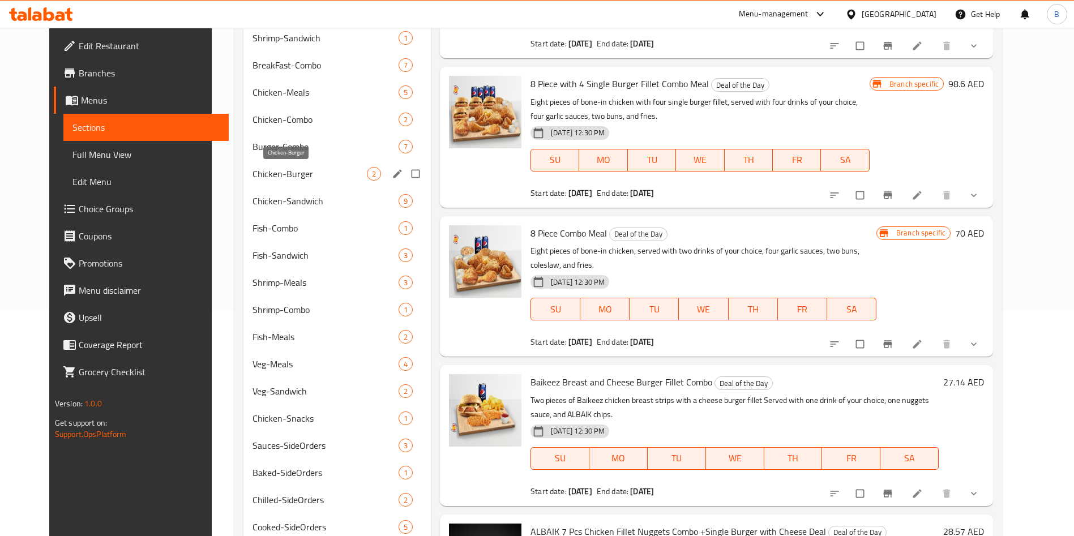
scroll to position [93, 0]
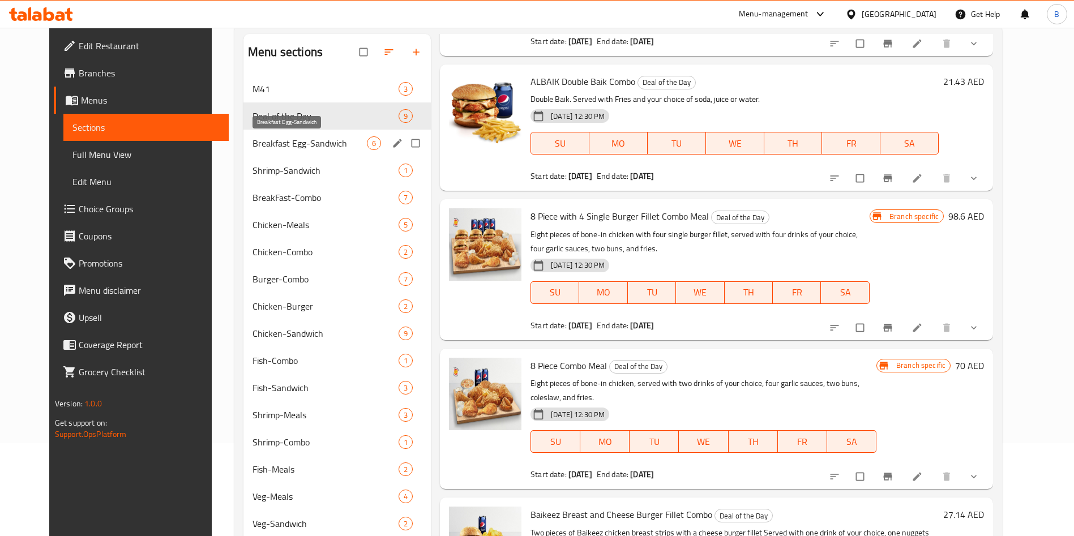
click at [275, 138] on span "Breakfast Egg-Sandwich" at bounding box center [309, 143] width 114 height 14
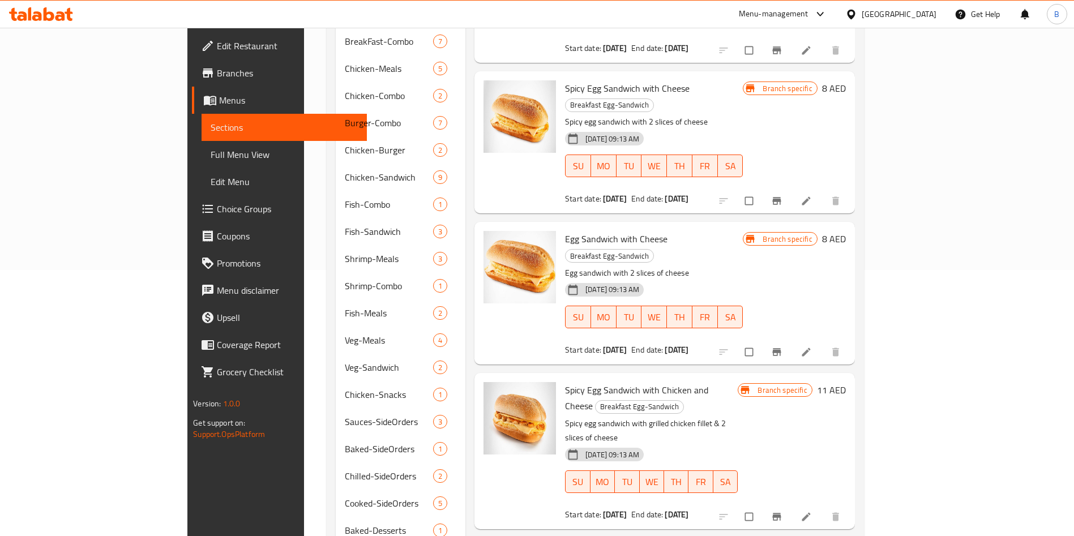
scroll to position [348, 0]
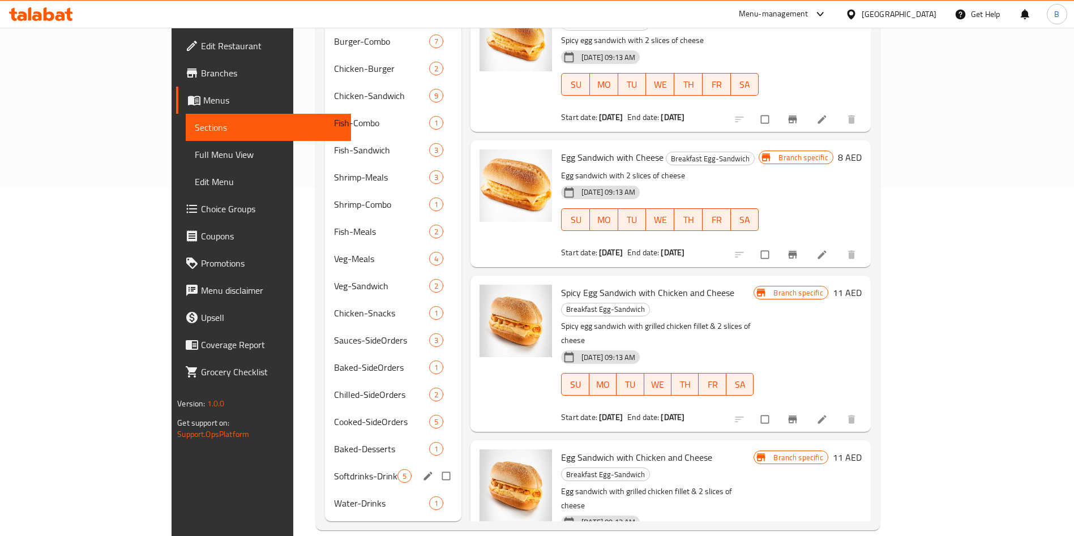
click at [334, 496] on span "Water-Drinks" at bounding box center [381, 503] width 95 height 14
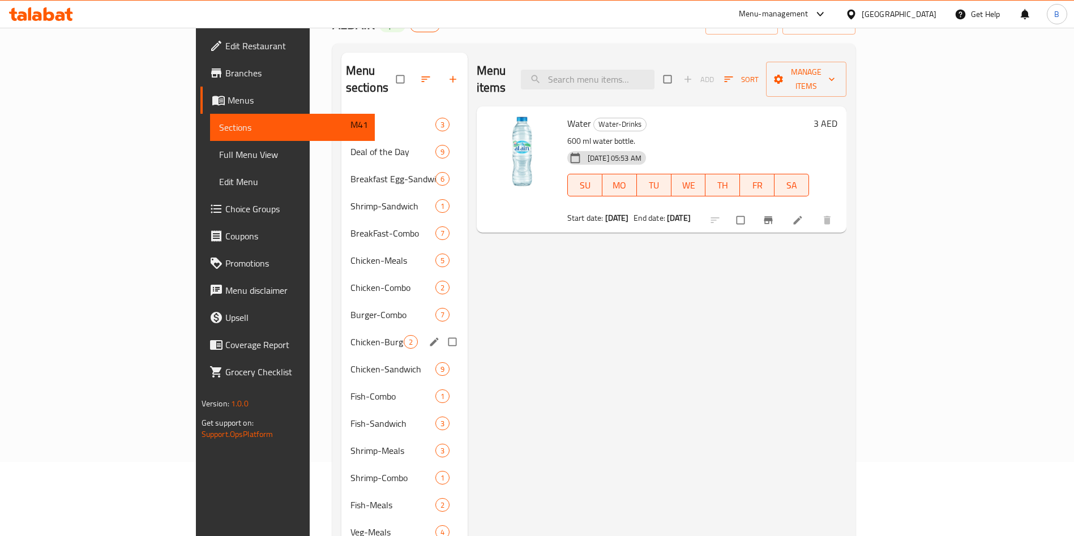
scroll to position [348, 0]
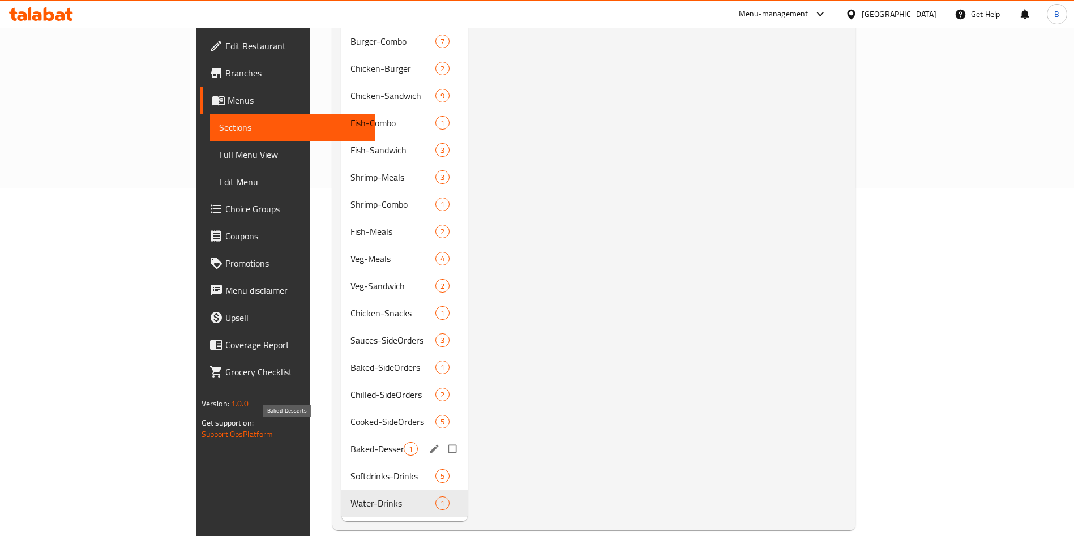
click at [350, 442] on span "Baked-Desserts" at bounding box center [376, 449] width 53 height 14
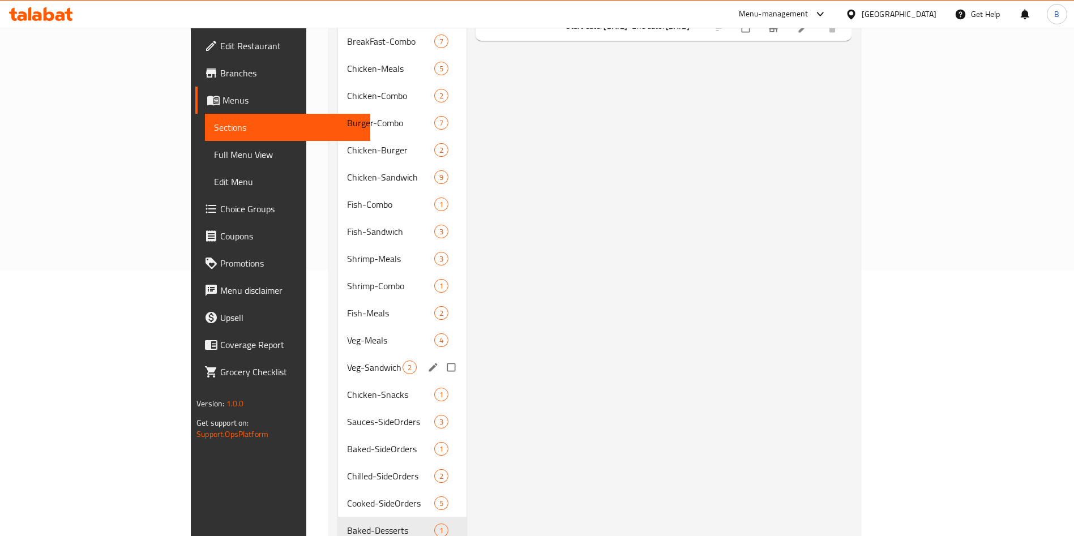
scroll to position [93, 0]
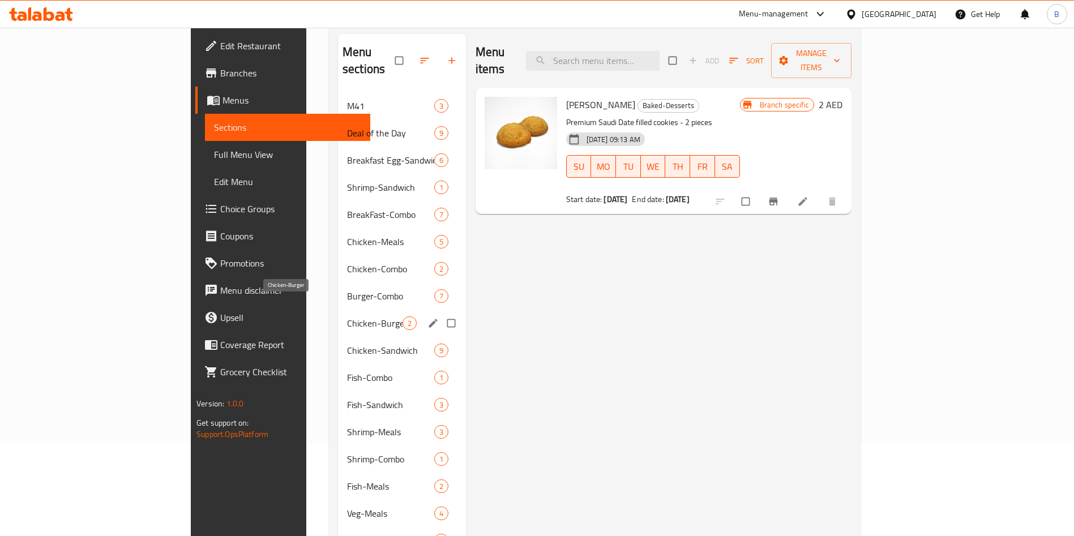
click at [347, 316] on span "Chicken-Burger" at bounding box center [374, 323] width 55 height 14
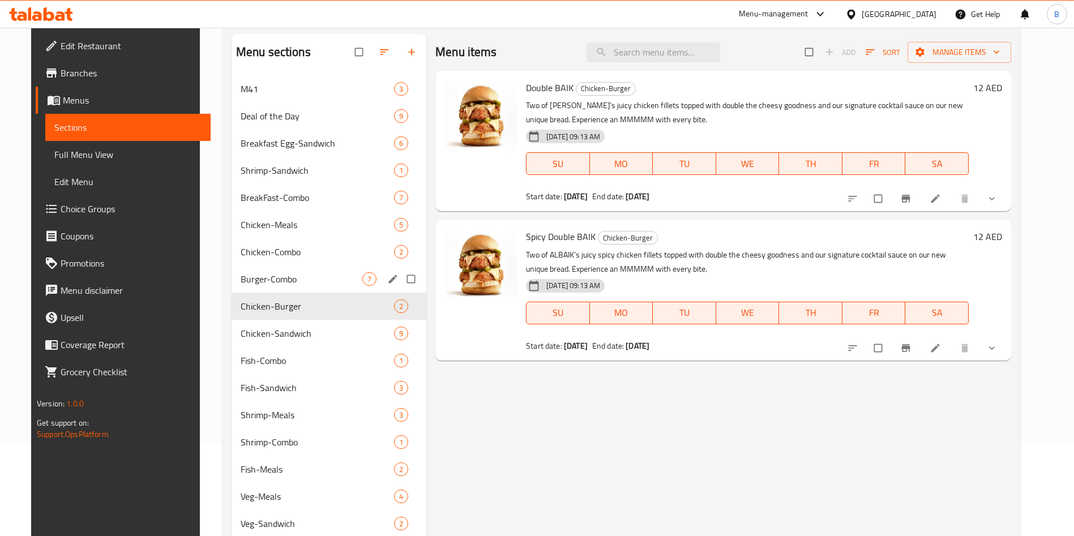
click at [287, 282] on span "Burger-Combo" at bounding box center [302, 279] width 122 height 14
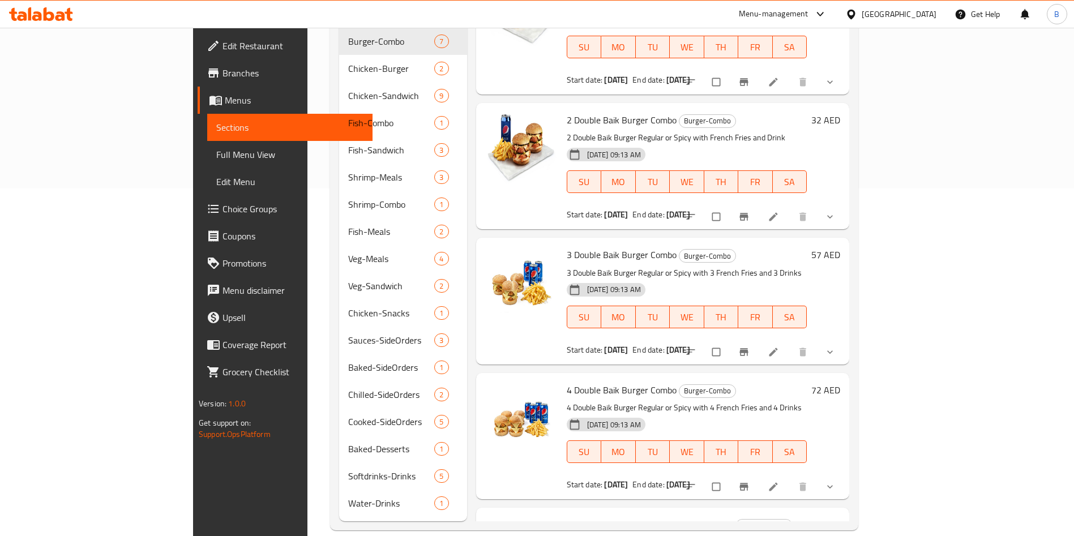
scroll to position [248, 0]
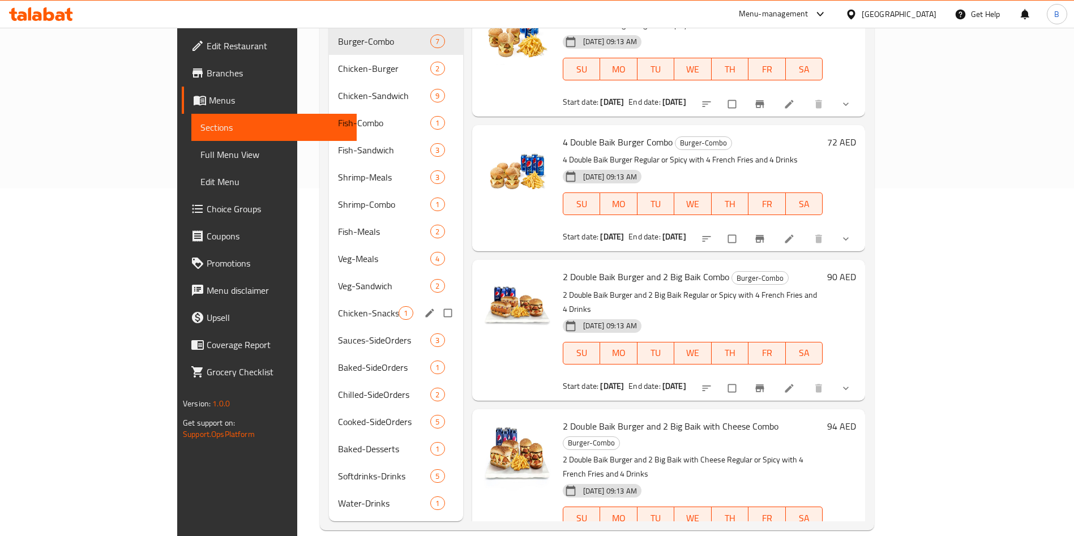
click at [329, 303] on div "Chicken-Snacks 1" at bounding box center [396, 312] width 134 height 27
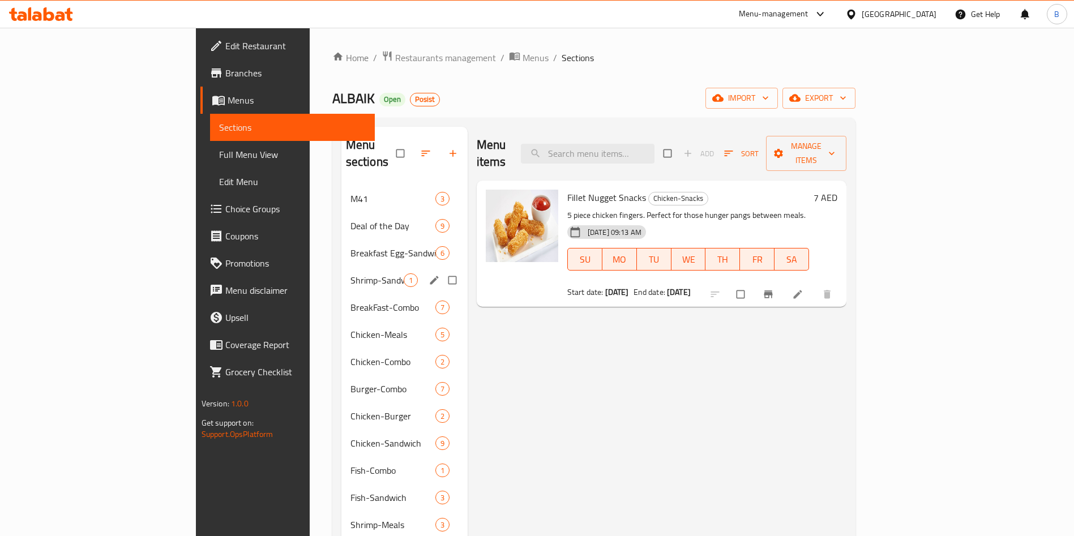
click at [341, 267] on div "Shrimp-Sandwich 1" at bounding box center [404, 280] width 126 height 27
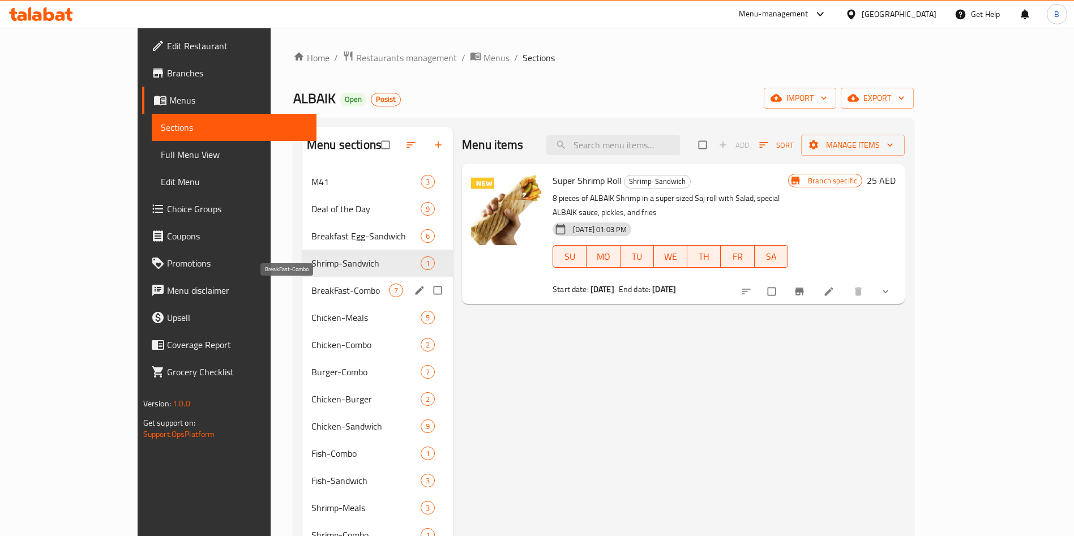
click at [311, 285] on span "BreakFast-Combo" at bounding box center [350, 291] width 78 height 14
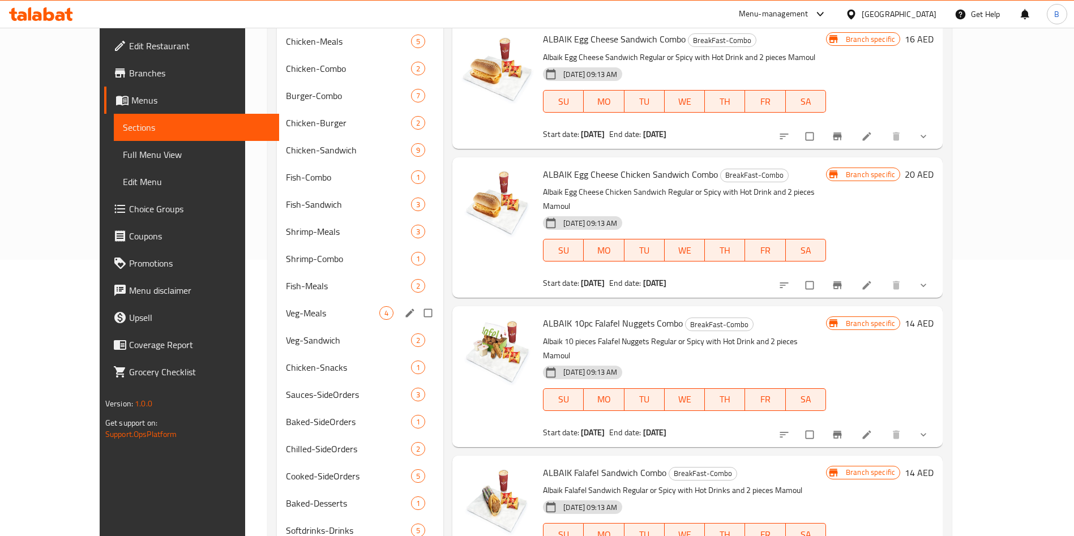
scroll to position [178, 0]
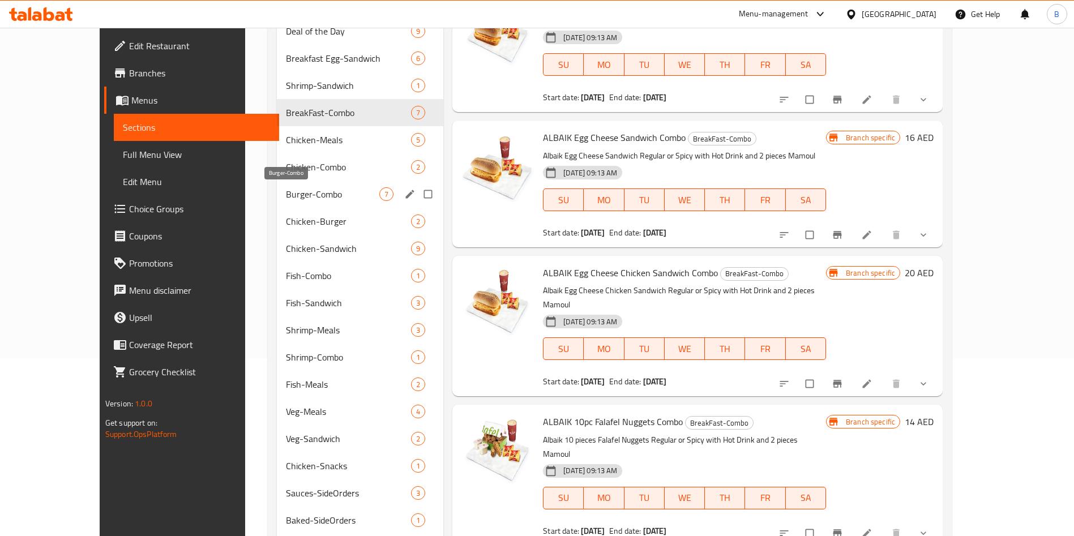
click at [301, 195] on span "Burger-Combo" at bounding box center [332, 194] width 93 height 14
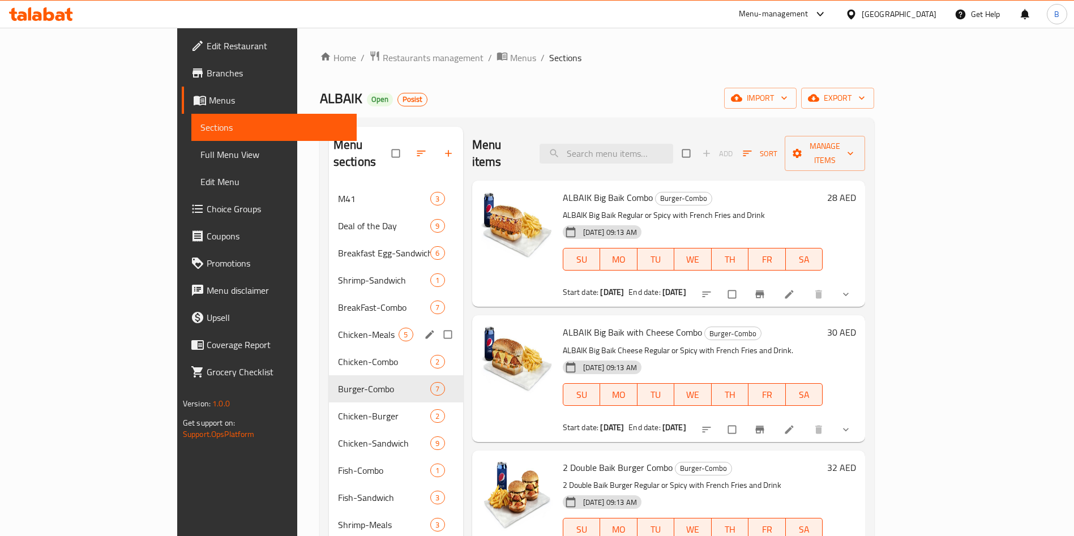
click at [329, 330] on div "Chicken-Meals 5" at bounding box center [396, 334] width 134 height 27
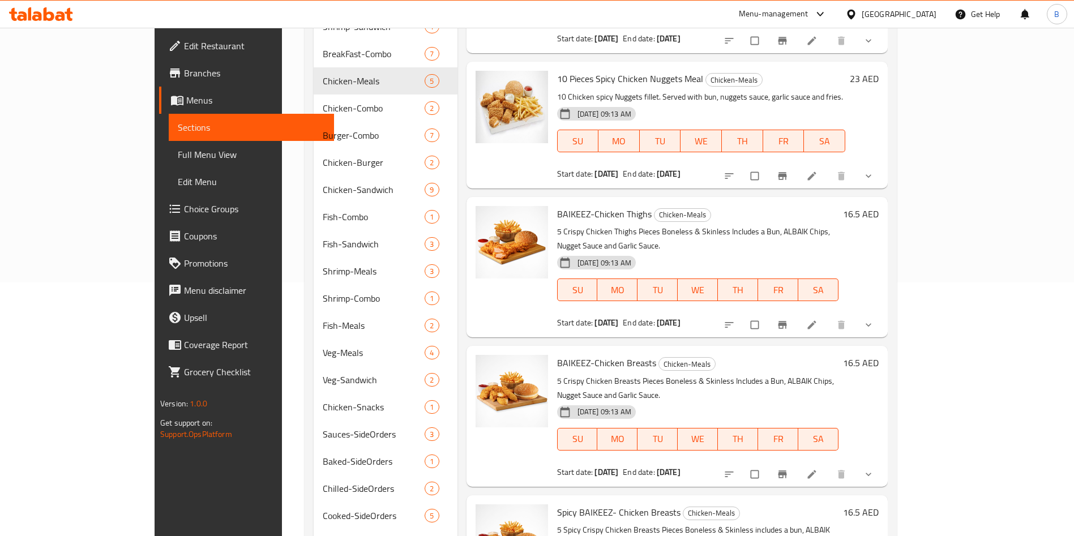
scroll to position [348, 0]
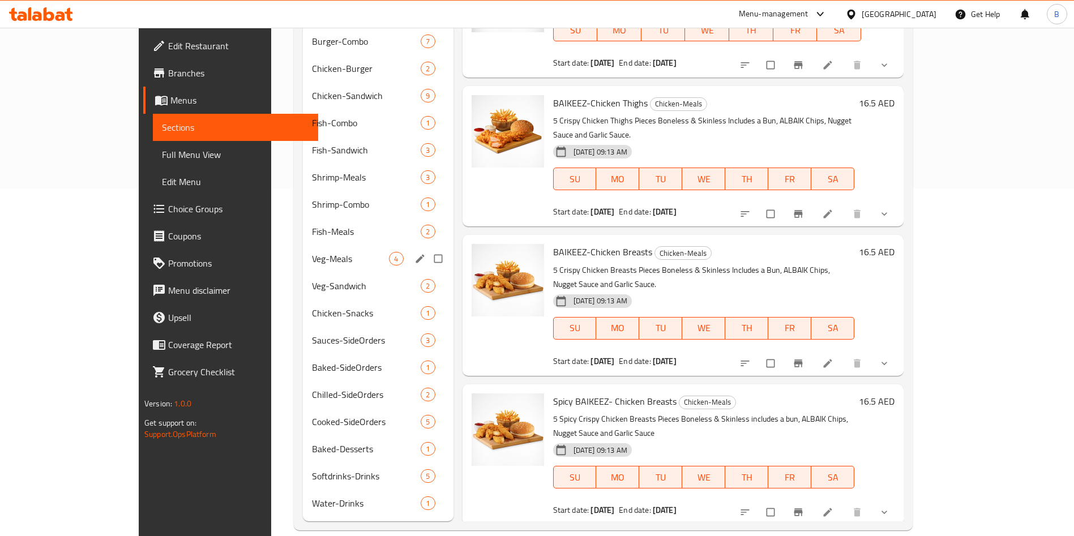
click at [312, 252] on span "Veg-Meals" at bounding box center [350, 259] width 77 height 14
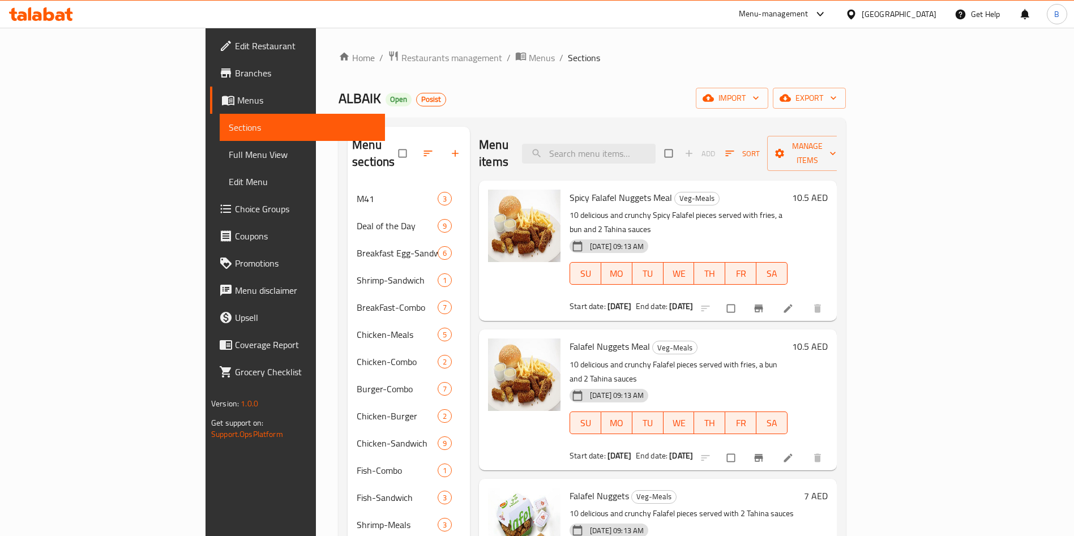
scroll to position [85, 0]
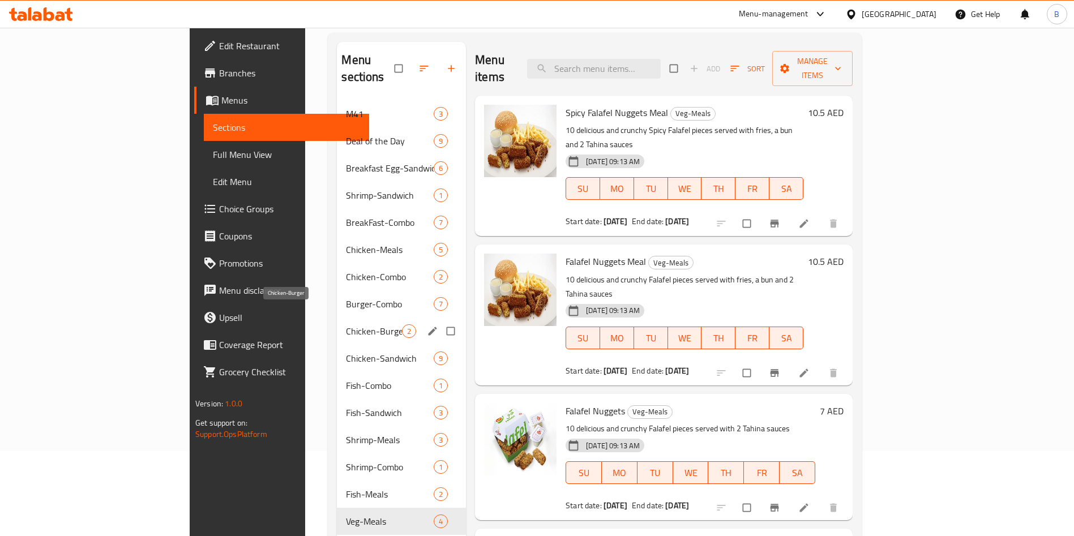
click at [346, 324] on span "Chicken-Burger" at bounding box center [374, 331] width 56 height 14
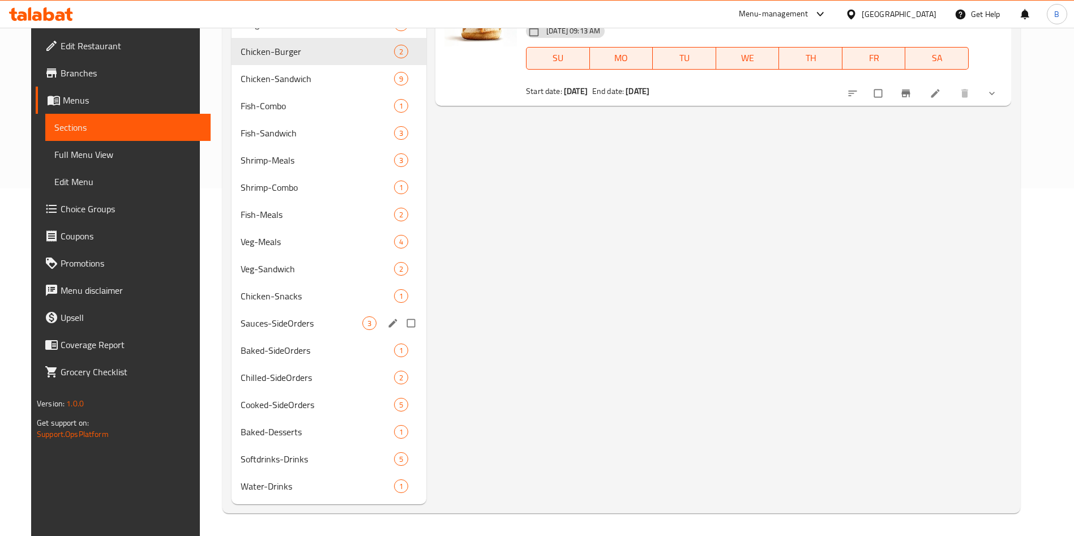
scroll to position [8, 0]
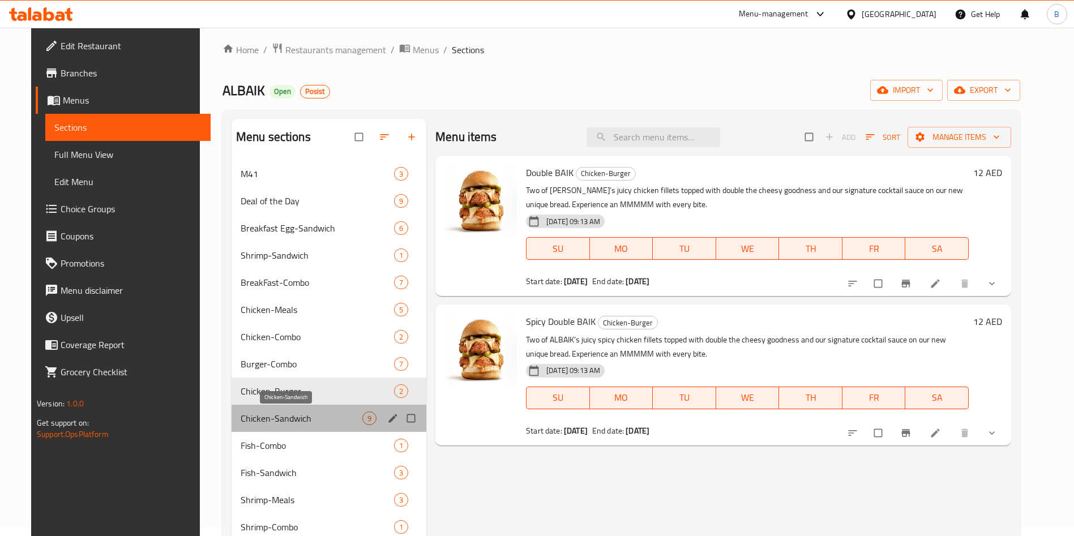
click at [280, 421] on span "Chicken-Sandwich" at bounding box center [302, 419] width 122 height 14
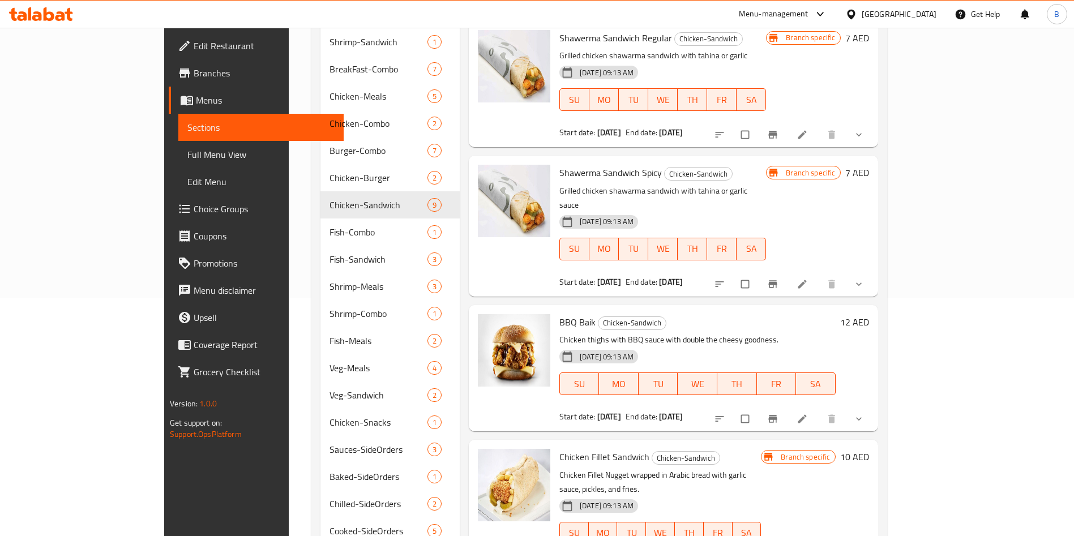
scroll to position [348, 0]
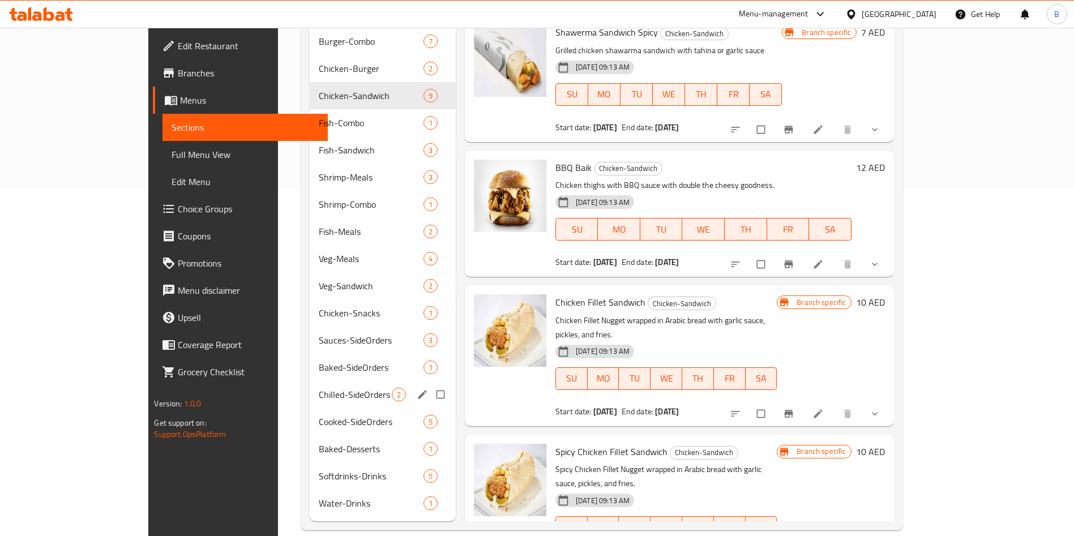
click at [326, 359] on div "Baked-SideOrders 1" at bounding box center [383, 367] width 146 height 27
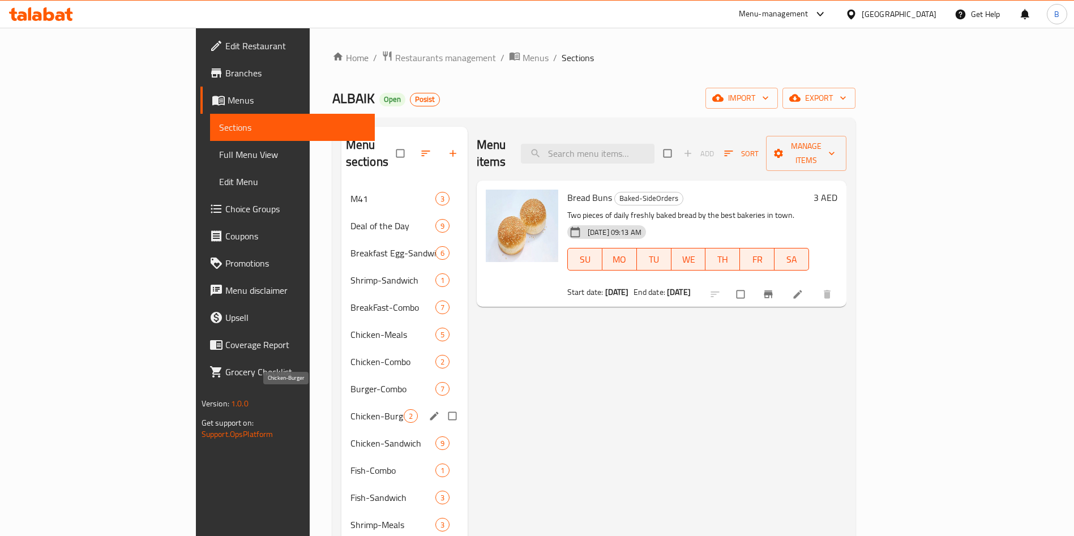
click at [350, 409] on span "Chicken-Burger" at bounding box center [376, 416] width 53 height 14
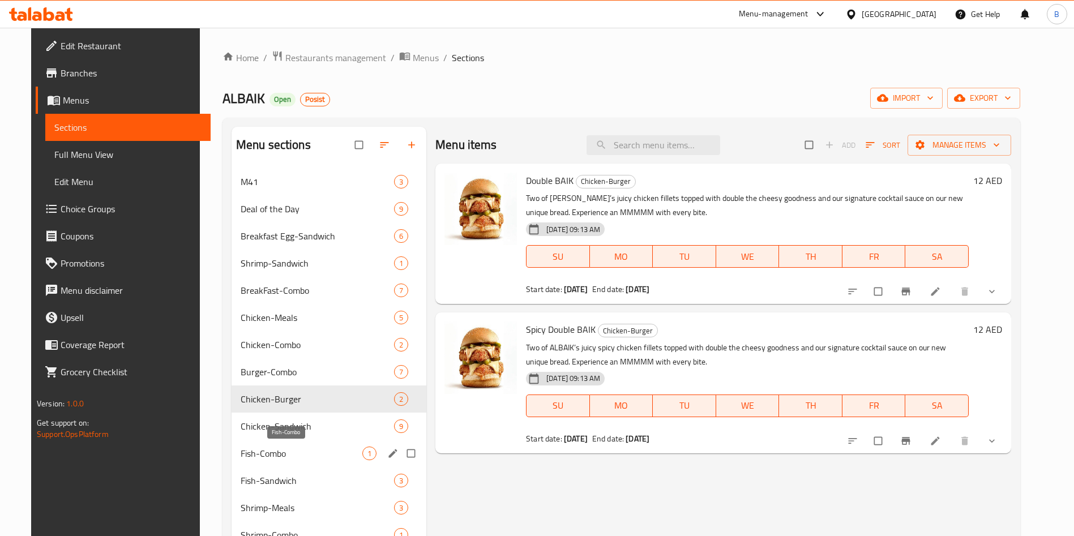
click at [309, 454] on span "Fish-Combo" at bounding box center [302, 454] width 122 height 14
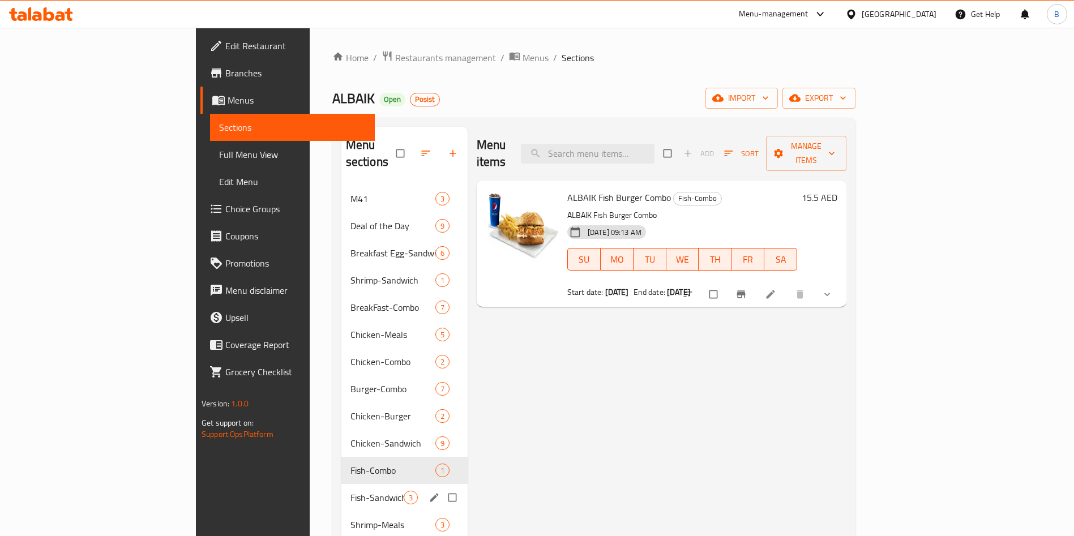
click at [341, 492] on div "Fish-Sandwich 3" at bounding box center [404, 497] width 126 height 27
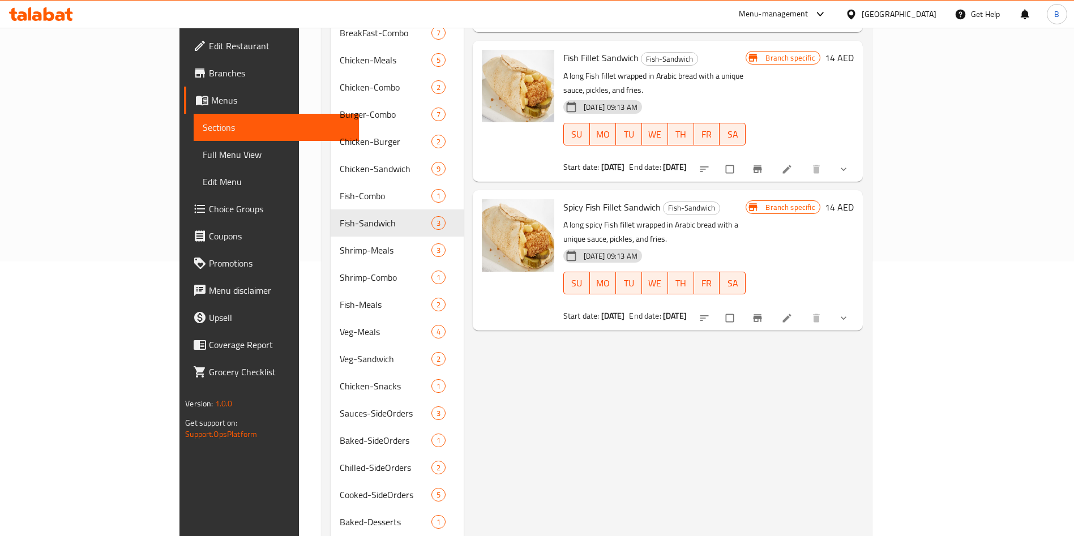
scroll to position [340, 0]
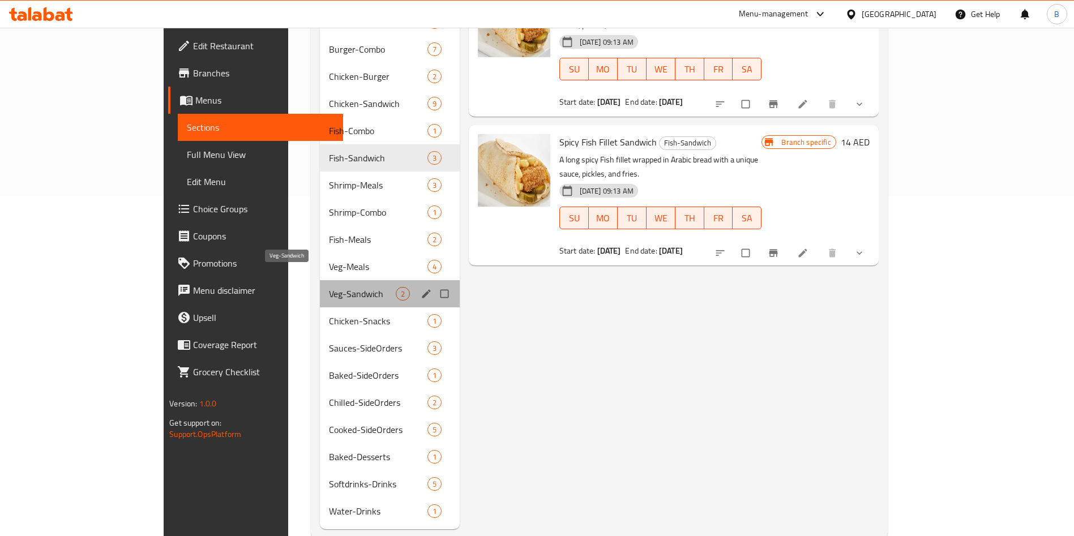
click at [329, 287] on span "Veg-Sandwich" at bounding box center [362, 294] width 67 height 14
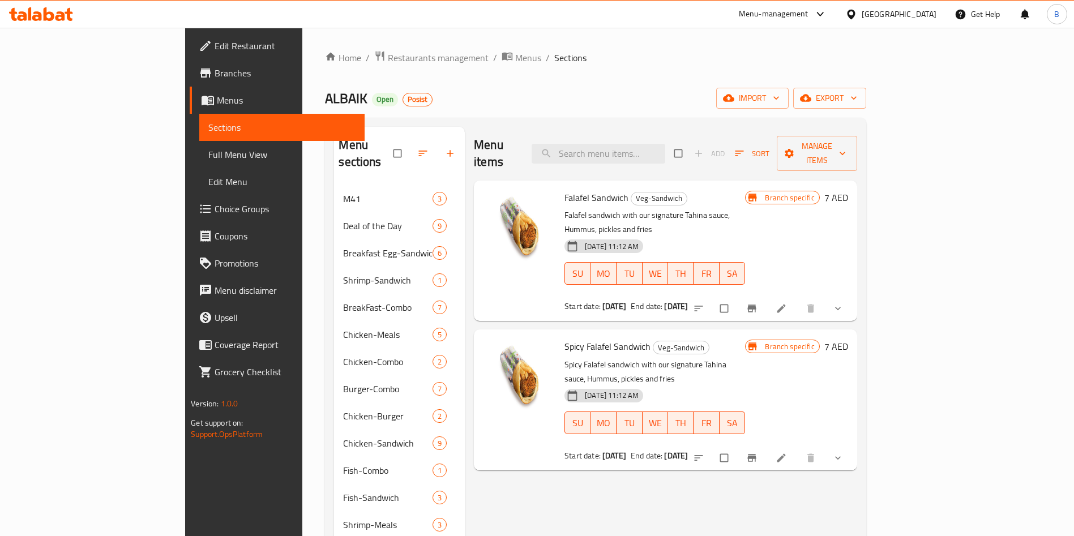
click at [757, 452] on icon "Branch-specific-item" at bounding box center [751, 457] width 11 height 11
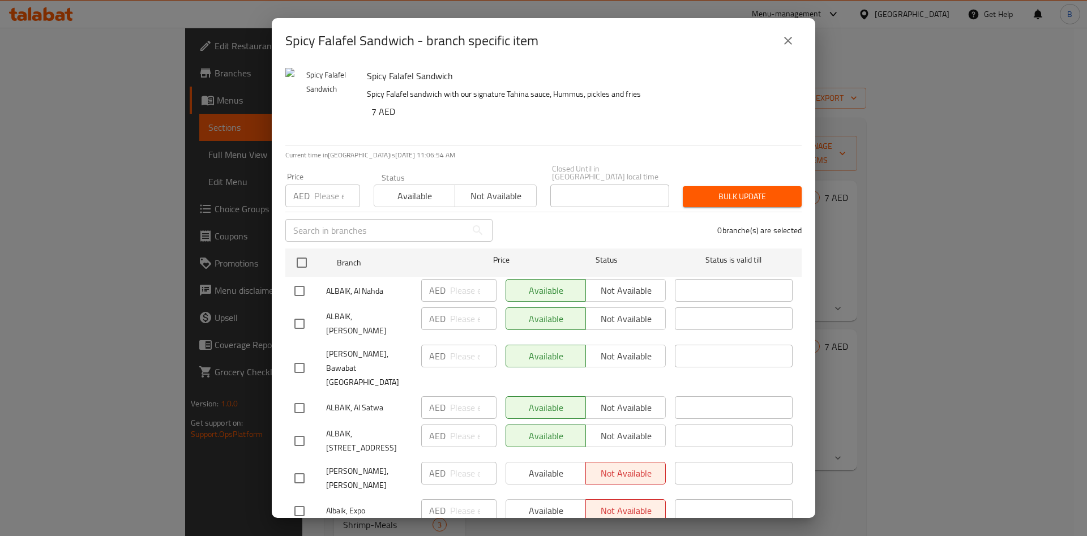
click at [787, 44] on icon "close" at bounding box center [788, 41] width 14 height 14
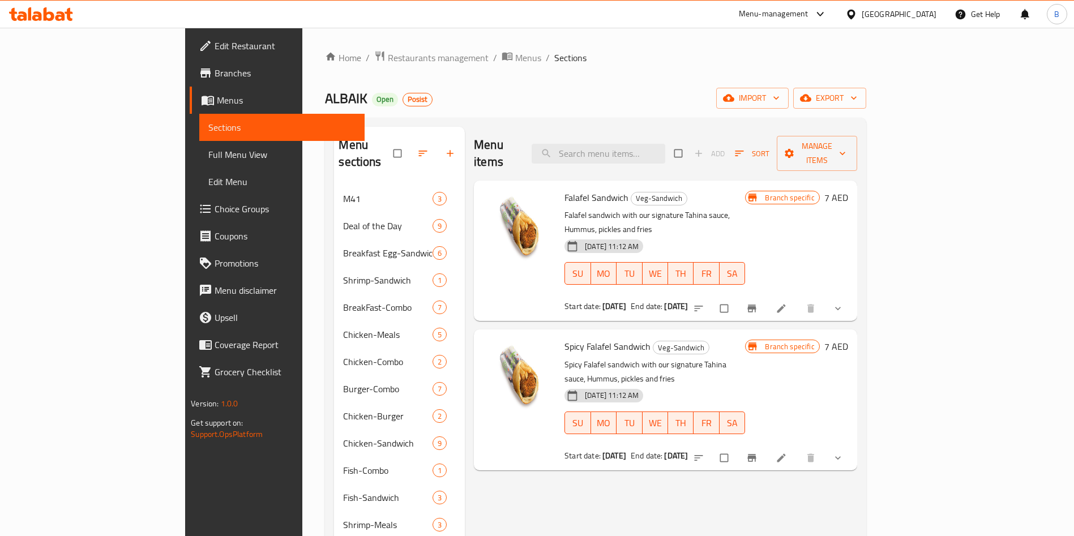
click at [345, 67] on div "Home / Restaurants management / Menus / Sections ALBAIK Open Posist import expo…" at bounding box center [595, 464] width 541 height 828
click at [388, 59] on span "Restaurants management" at bounding box center [438, 58] width 101 height 14
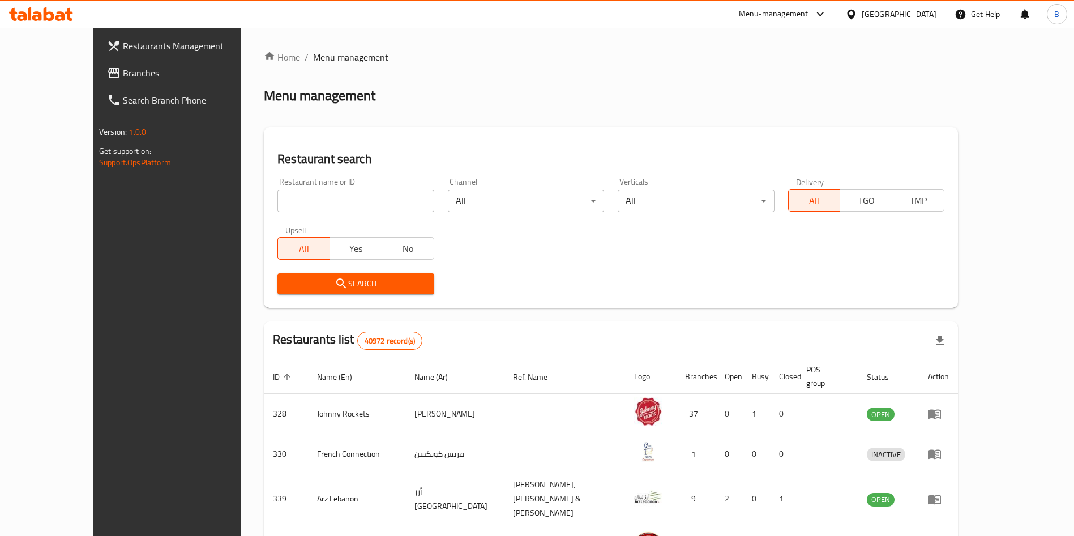
click at [281, 194] on input "search" at bounding box center [355, 201] width 156 height 23
type input "albaik"
click button "Search" at bounding box center [355, 283] width 156 height 21
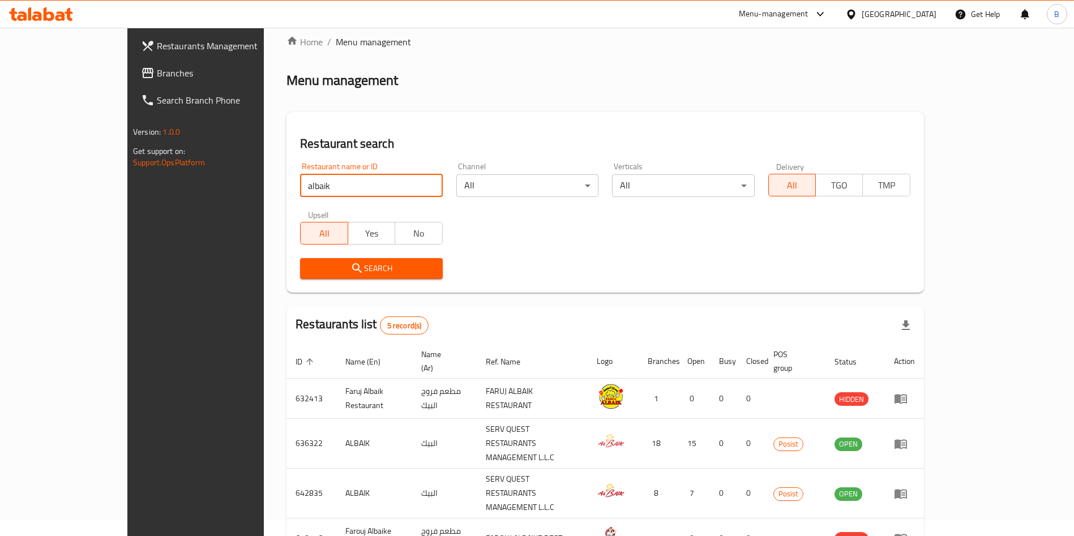
scroll to position [108, 0]
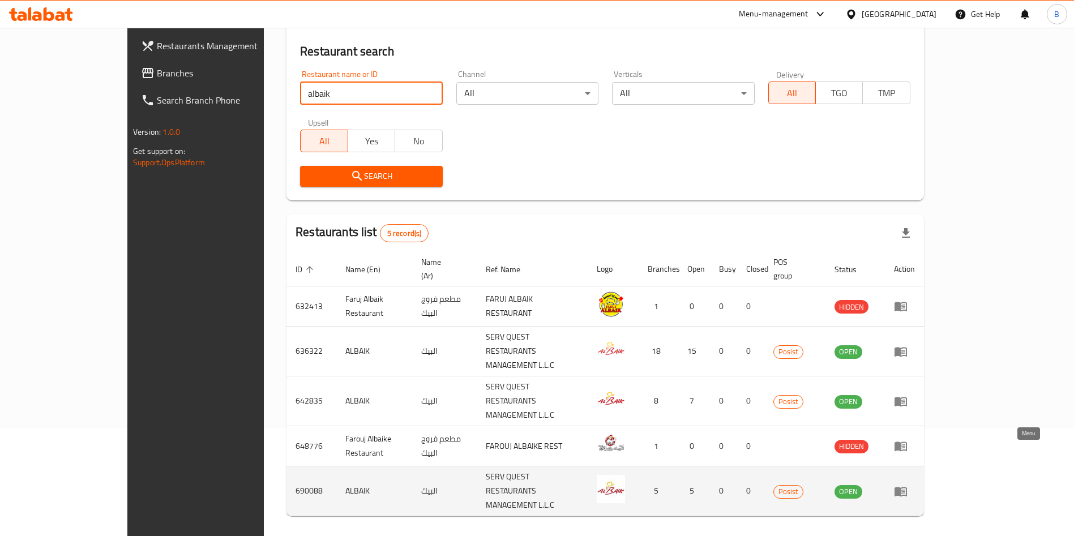
click at [888, 485] on link "enhanced table" at bounding box center [904, 492] width 21 height 14
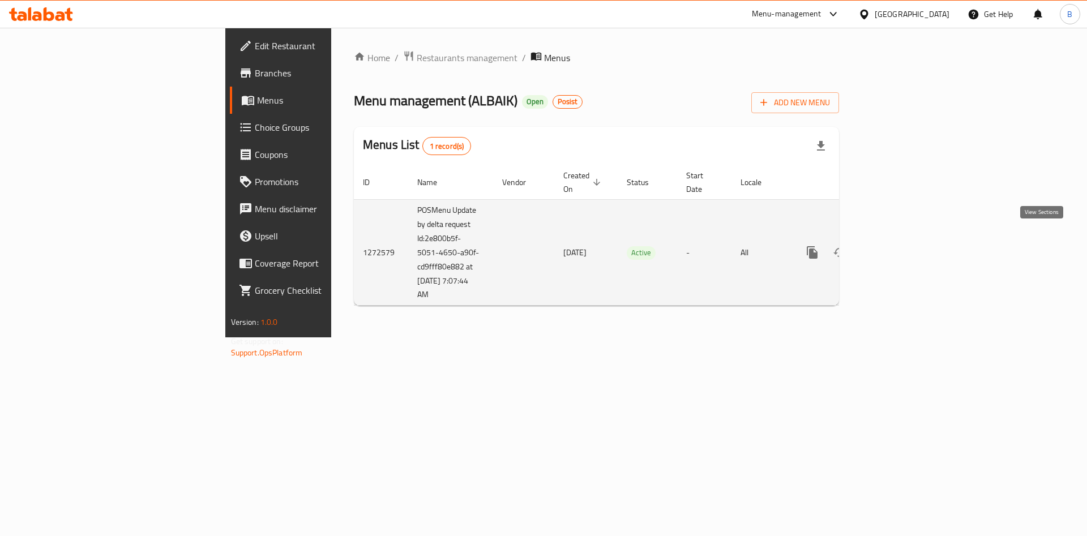
click at [888, 246] on icon "enhanced table" at bounding box center [894, 253] width 14 height 14
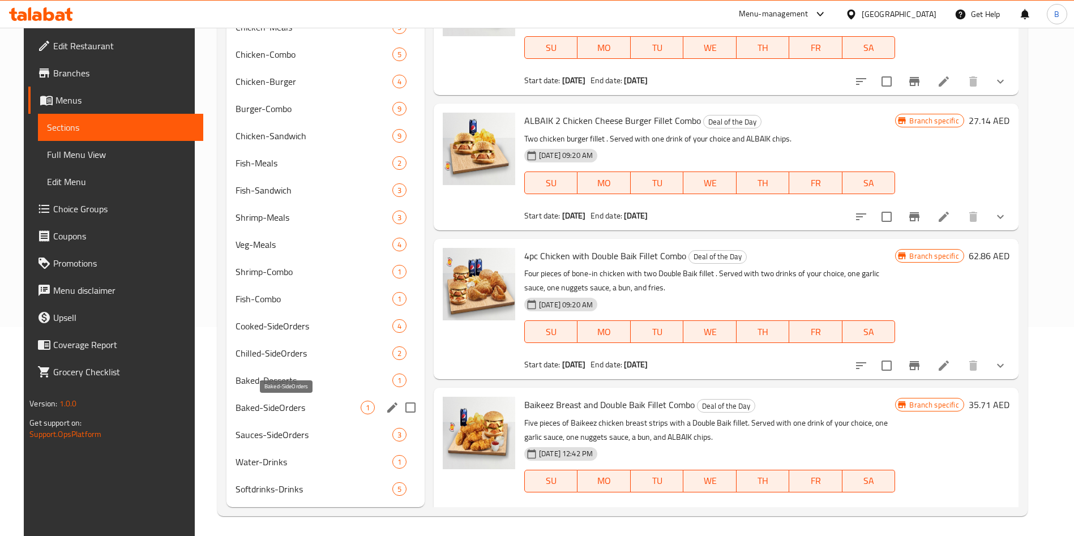
scroll to position [212, 0]
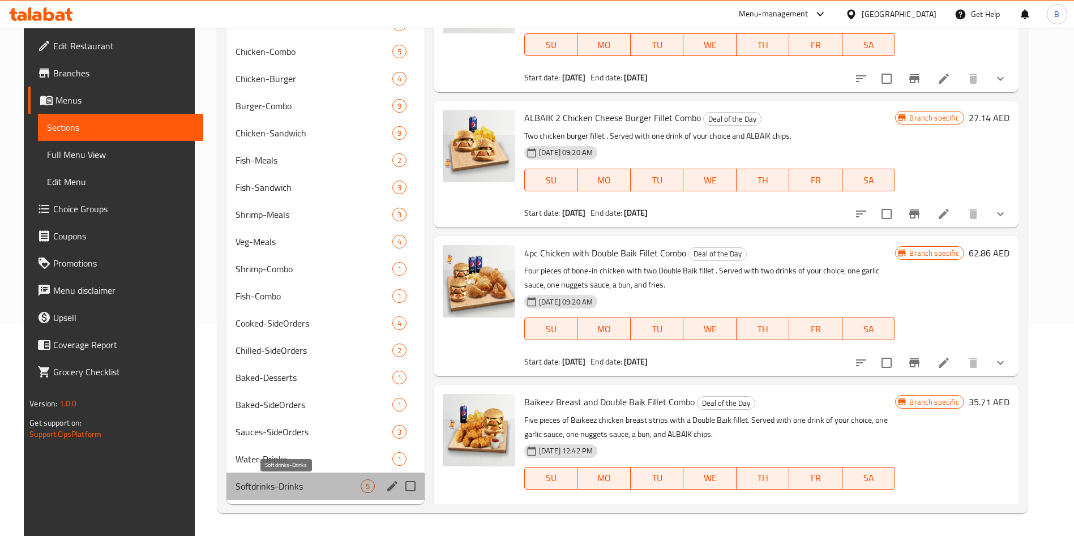
click at [291, 479] on span "Softdrinks-Drinks" at bounding box center [297, 486] width 125 height 14
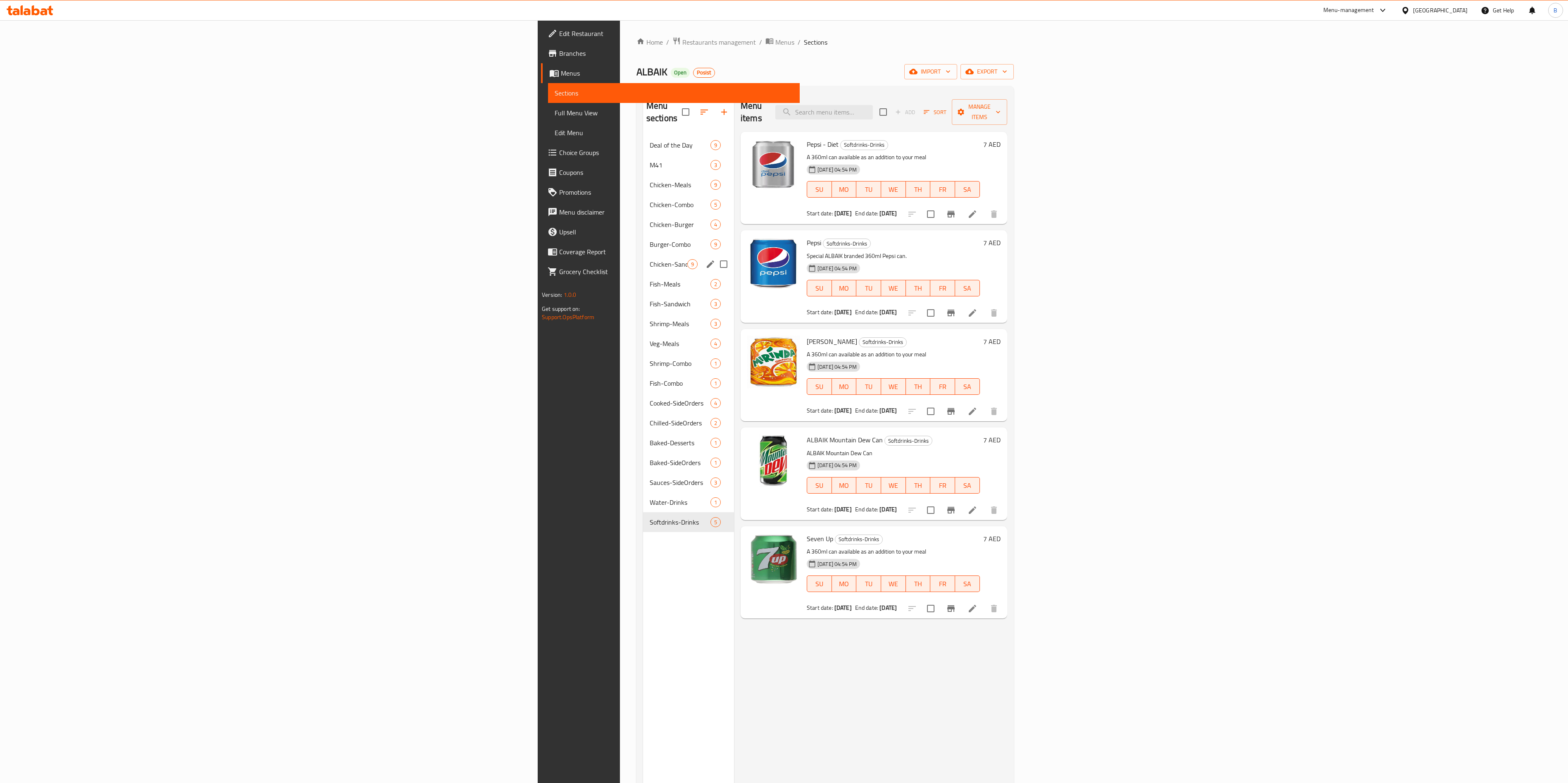
click at [643, 259] on div "Chicken-Sandwich 9" at bounding box center [688, 264] width 91 height 20
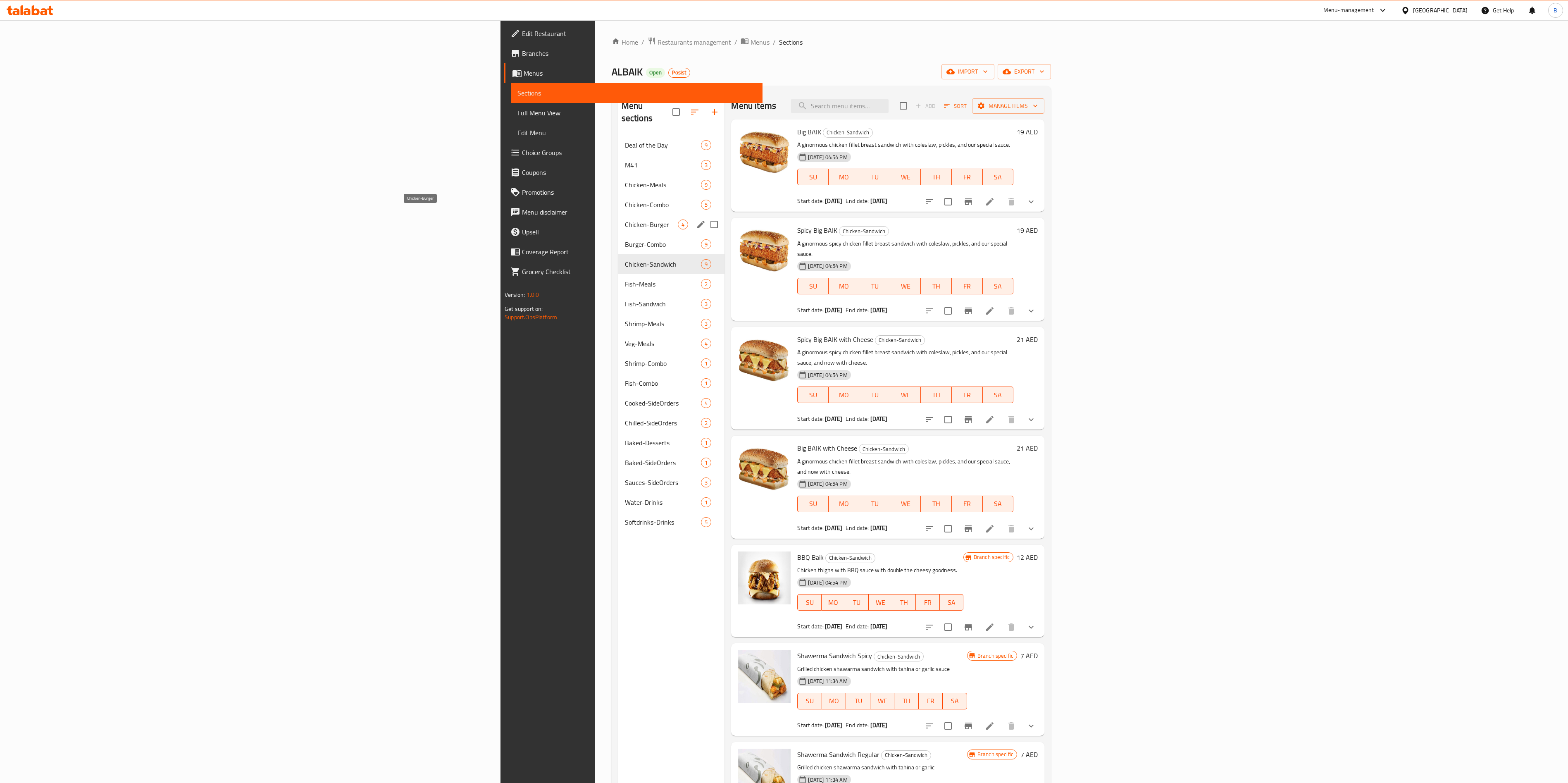
click at [618, 215] on div "Chicken-Burger 4" at bounding box center [672, 224] width 107 height 20
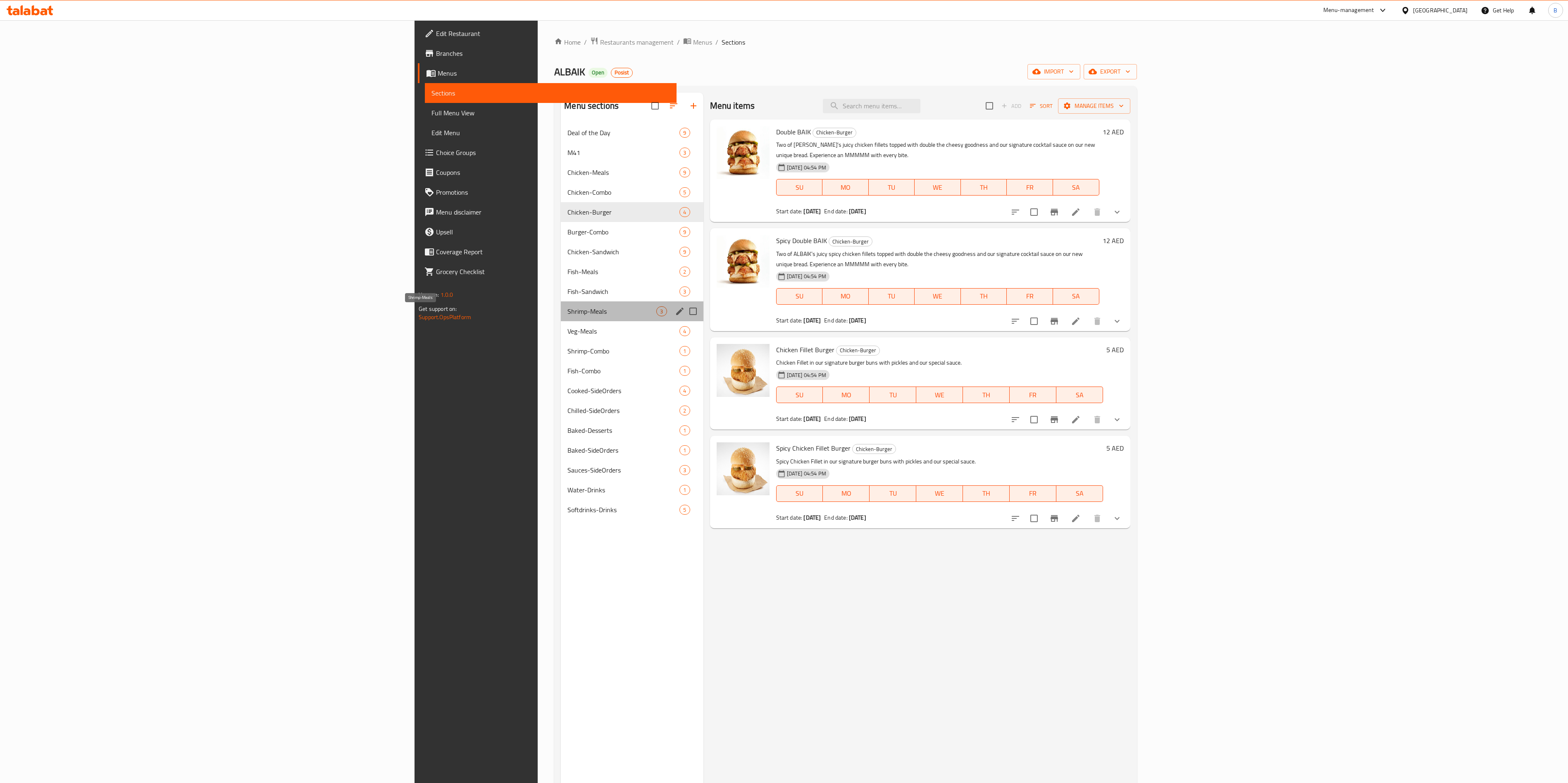
click at [567, 308] on span "Shrimp-Meals" at bounding box center [612, 311] width 89 height 10
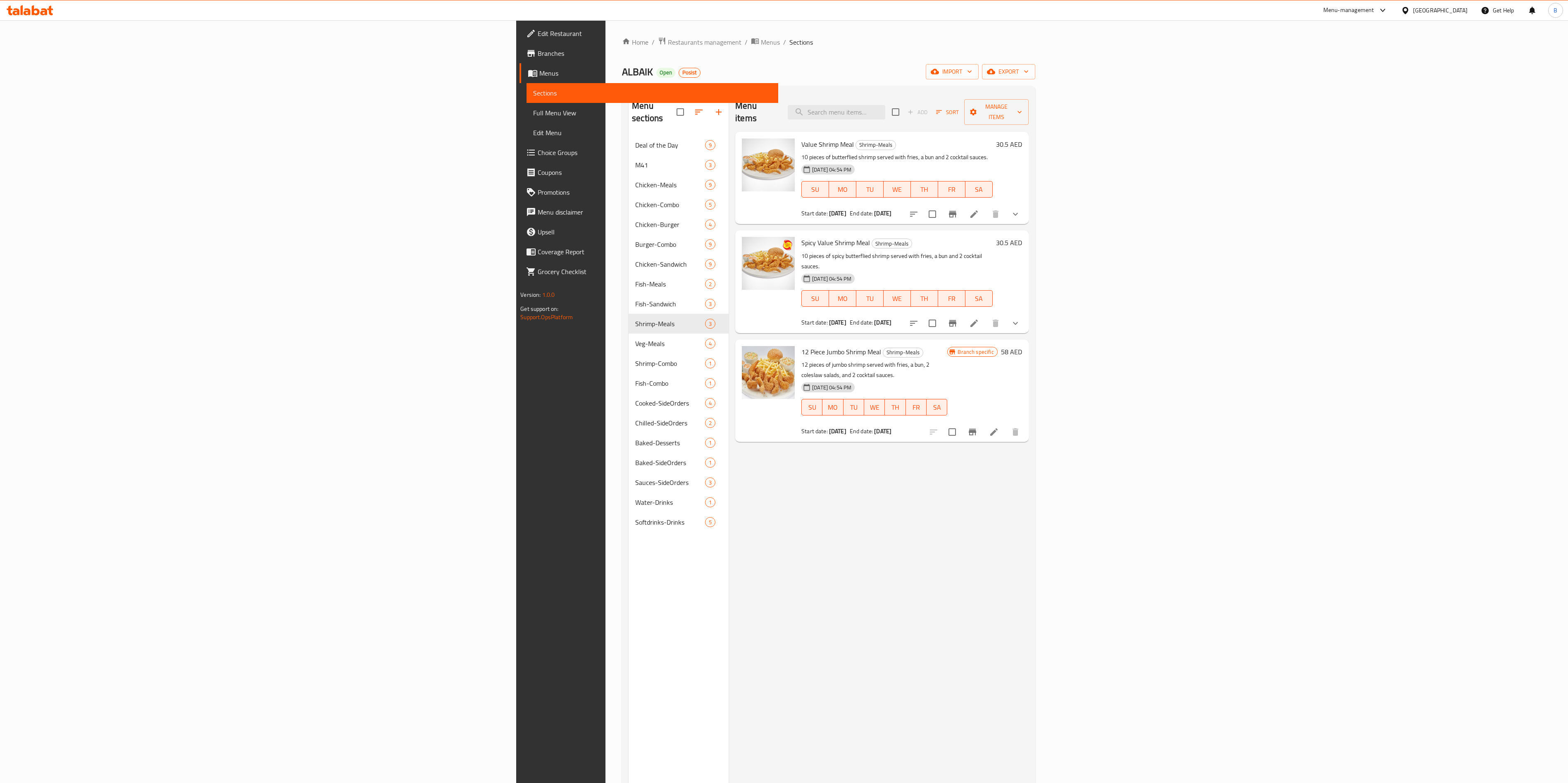
click at [622, 51] on div "Home / Restaurants management / Menus / Sections ALBAIK Open Posist import expo…" at bounding box center [829, 459] width 413 height 846
click at [648, 42] on span "Restaurants management" at bounding box center [704, 42] width 74 height 10
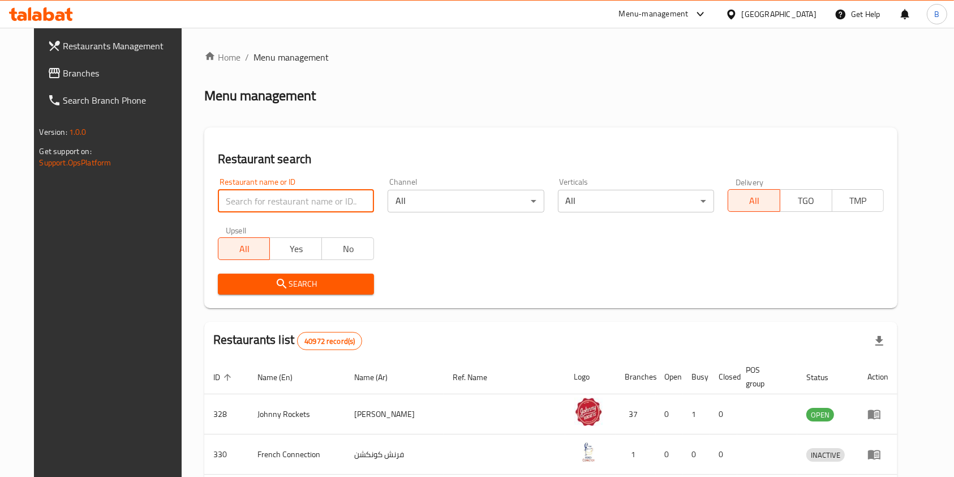
click at [282, 191] on input "search" at bounding box center [296, 201] width 156 height 23
paste input "697916"
type input "697916"
click button "Search" at bounding box center [296, 283] width 156 height 21
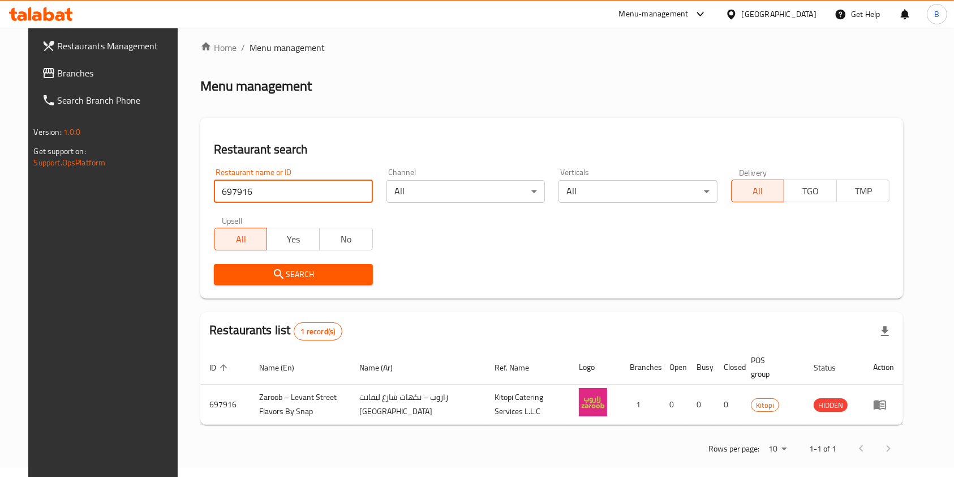
scroll to position [18, 0]
